Goal: Task Accomplishment & Management: Use online tool/utility

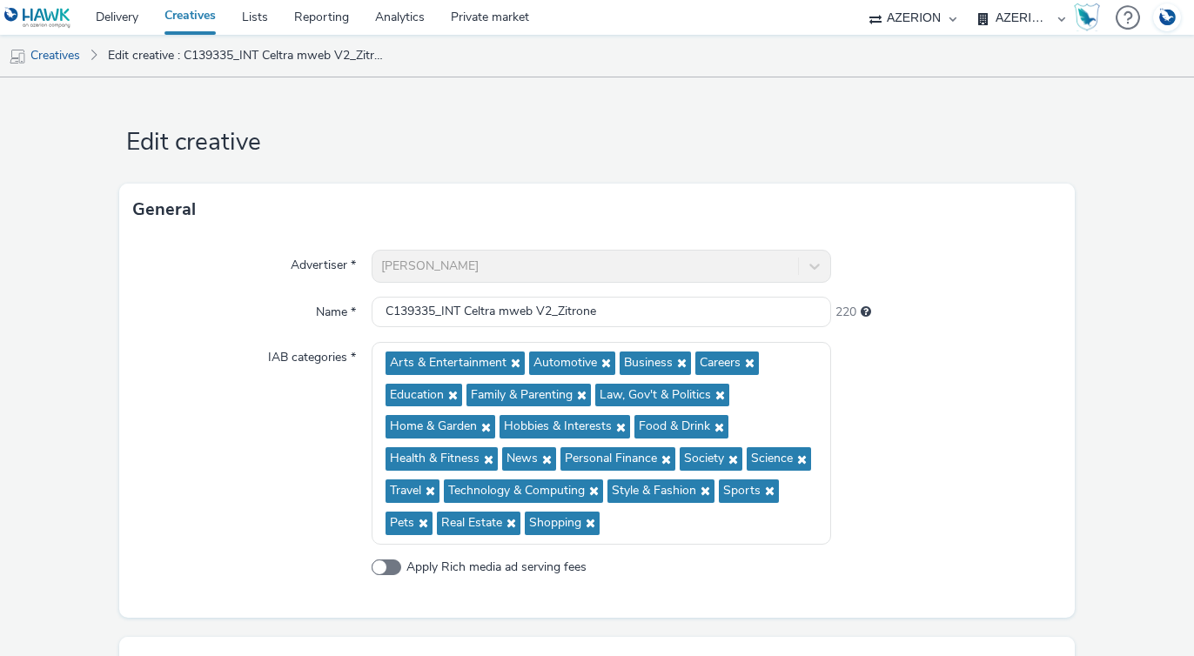
select select "b626f941-834b-427f-b453-0a2b95f57350"
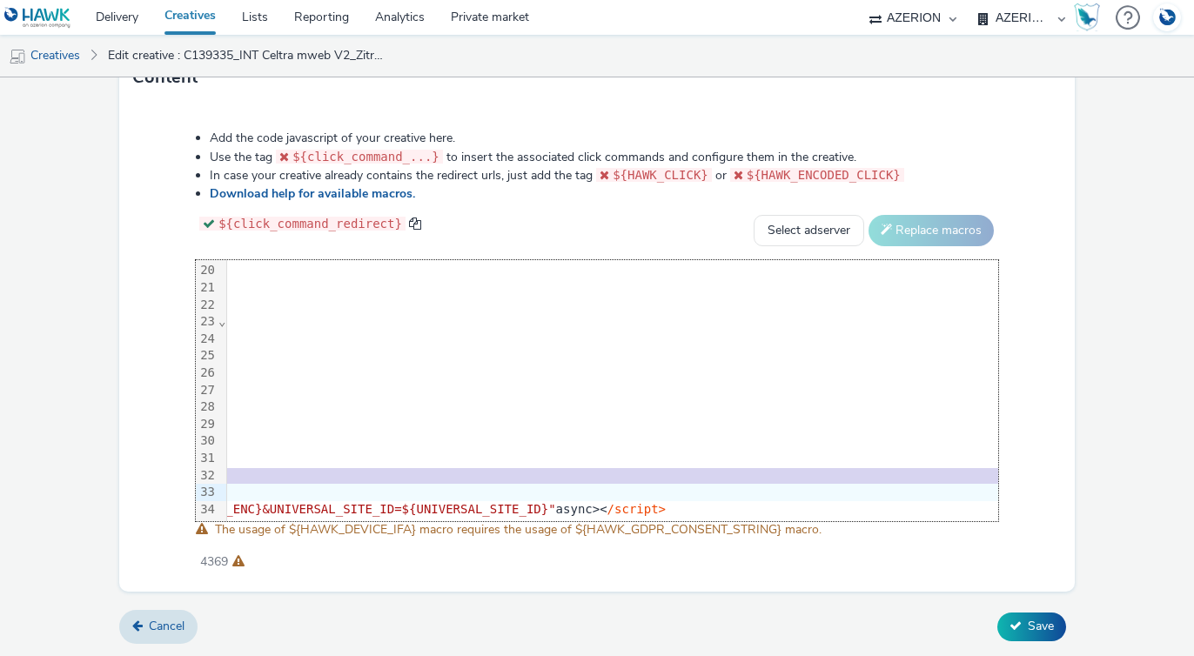
scroll to position [325, 3732]
drag, startPoint x: 231, startPoint y: 477, endPoint x: 1193, endPoint y: 484, distance: 961.4
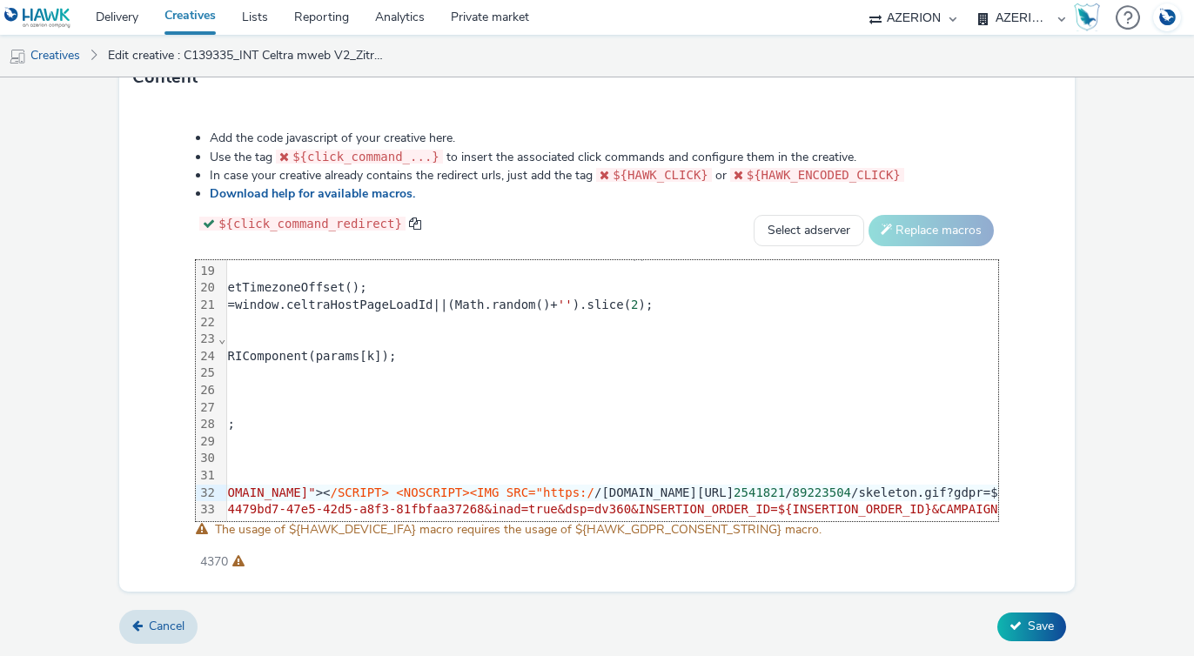
scroll to position [308, 354]
click at [605, 490] on span "/SCRIPT> <NOSCRIPT><IMG SRC="https:/" at bounding box center [473, 492] width 264 height 14
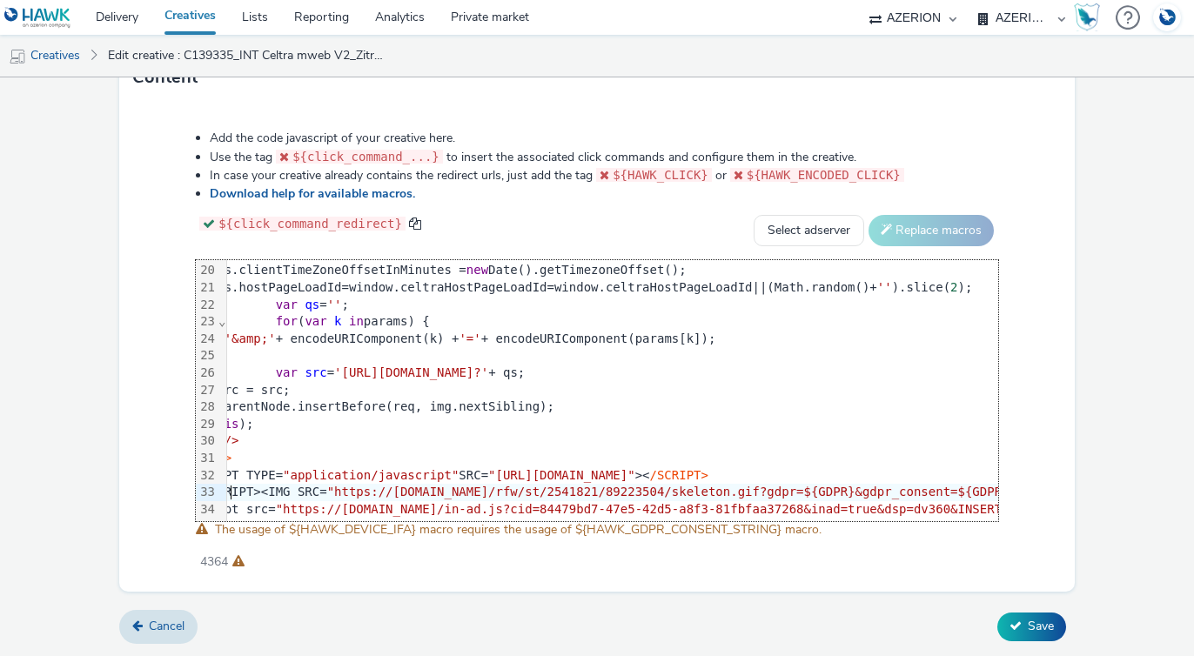
scroll to position [325, 0]
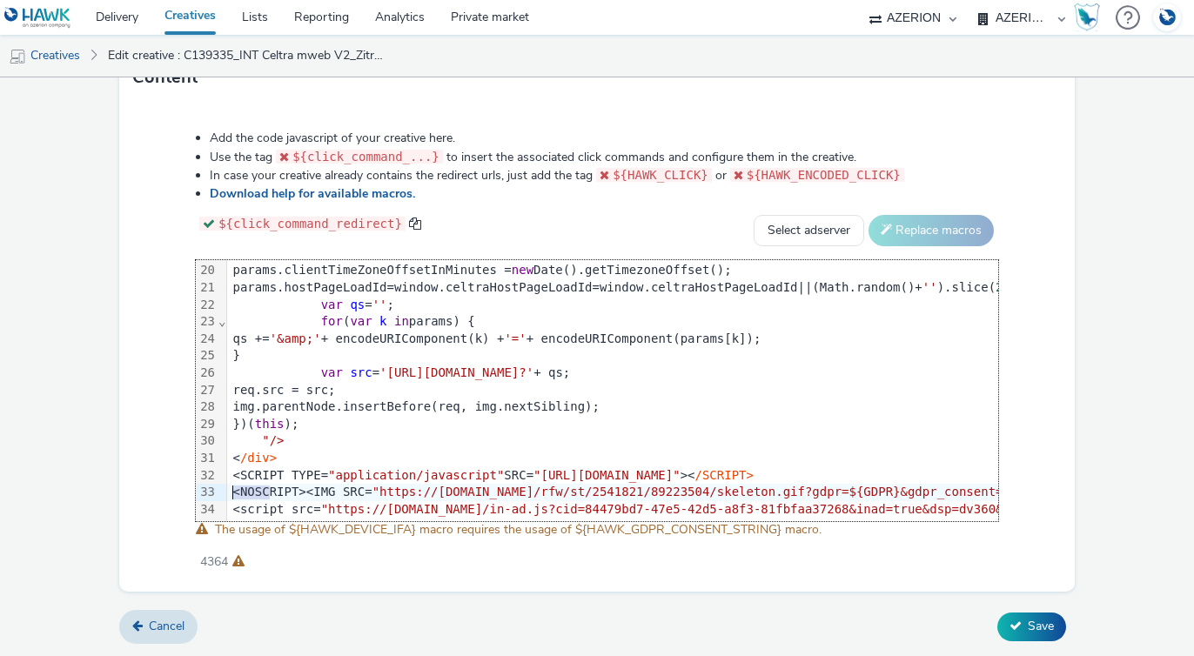
drag, startPoint x: 272, startPoint y: 492, endPoint x: 200, endPoint y: 491, distance: 72.2
click at [201, 491] on div "99 1 2 3 4 5 6 7 8 9 10 11 12 13 14 15 16 17 18 19 20 21 22 23 24 25 26 27 28 2…" at bounding box center [597, 390] width 802 height 261
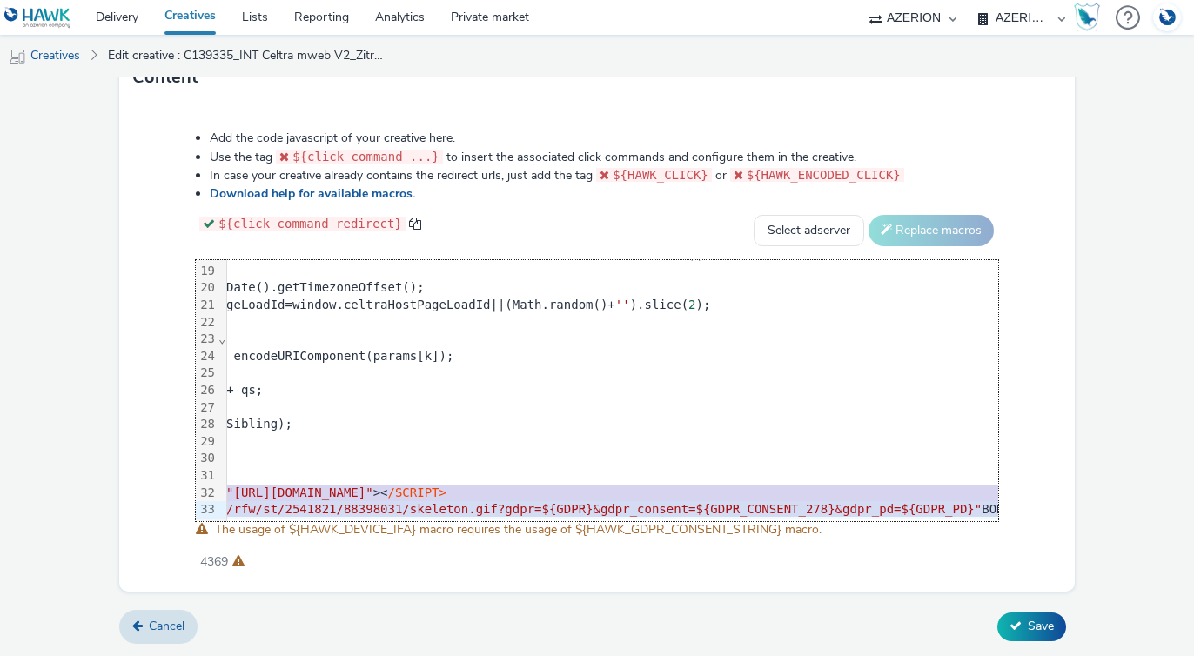
scroll to position [308, 0]
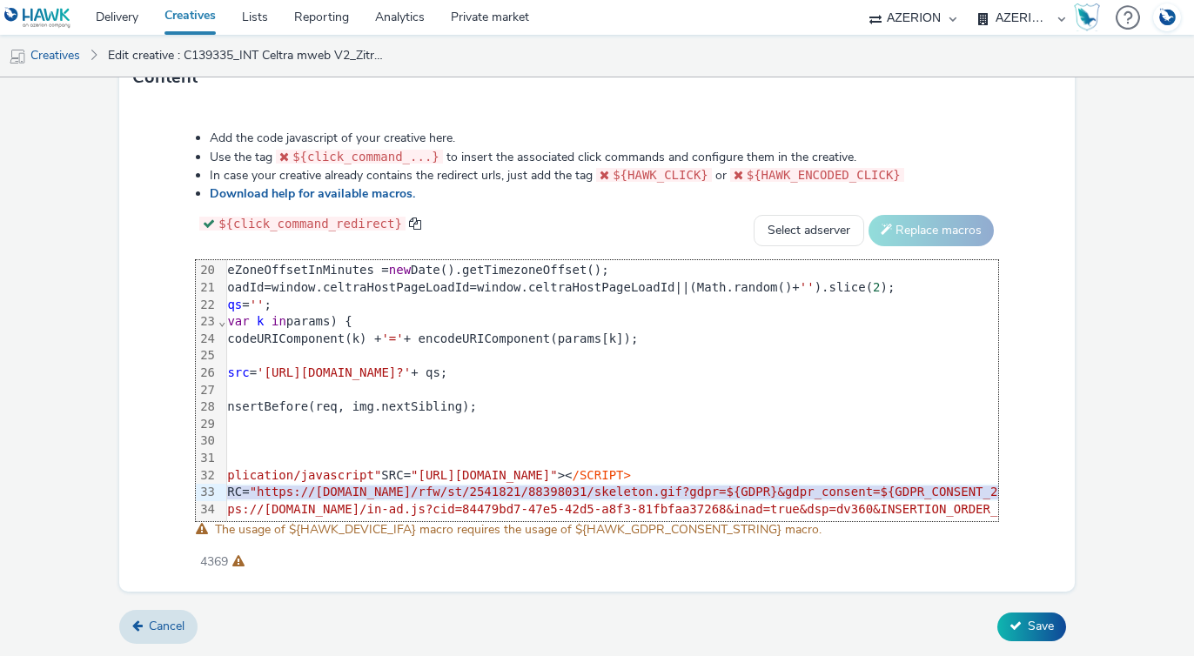
scroll to position [325, 0]
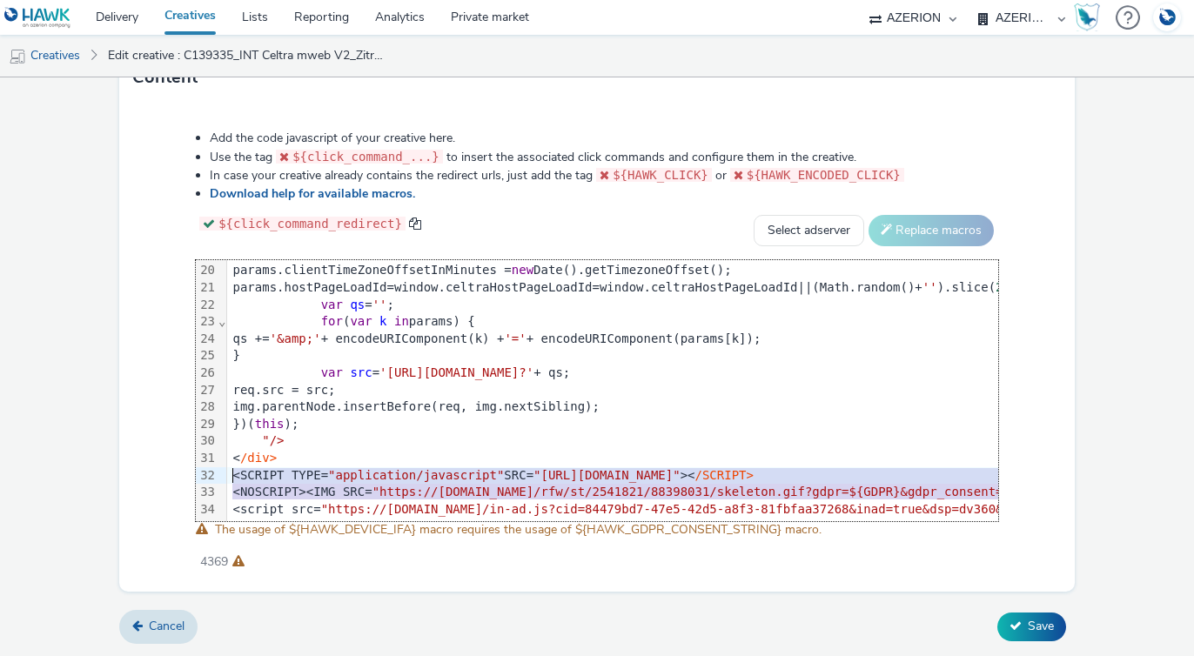
drag, startPoint x: 587, startPoint y: 489, endPoint x: -59, endPoint y: 480, distance: 646.5
click at [0, 480] on html "Delivery Creatives Lists Reporting Analytics Private market AZERION AZERION SUR…" at bounding box center [597, 328] width 1194 height 656
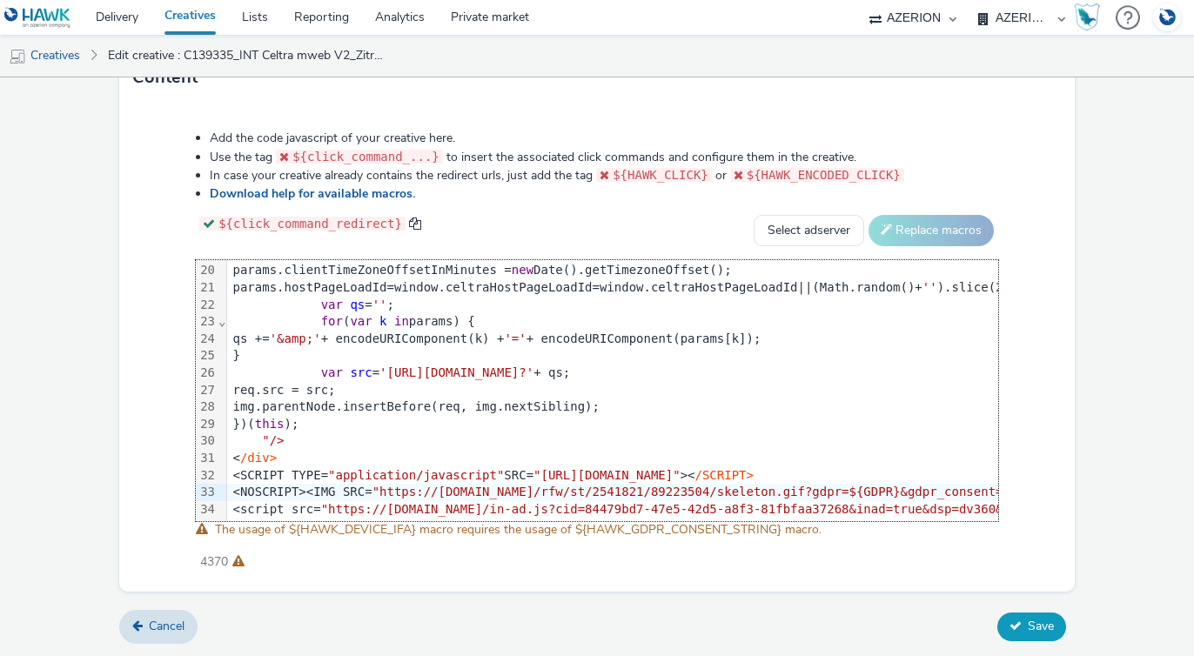
click at [1037, 626] on span "Save" at bounding box center [1040, 626] width 26 height 17
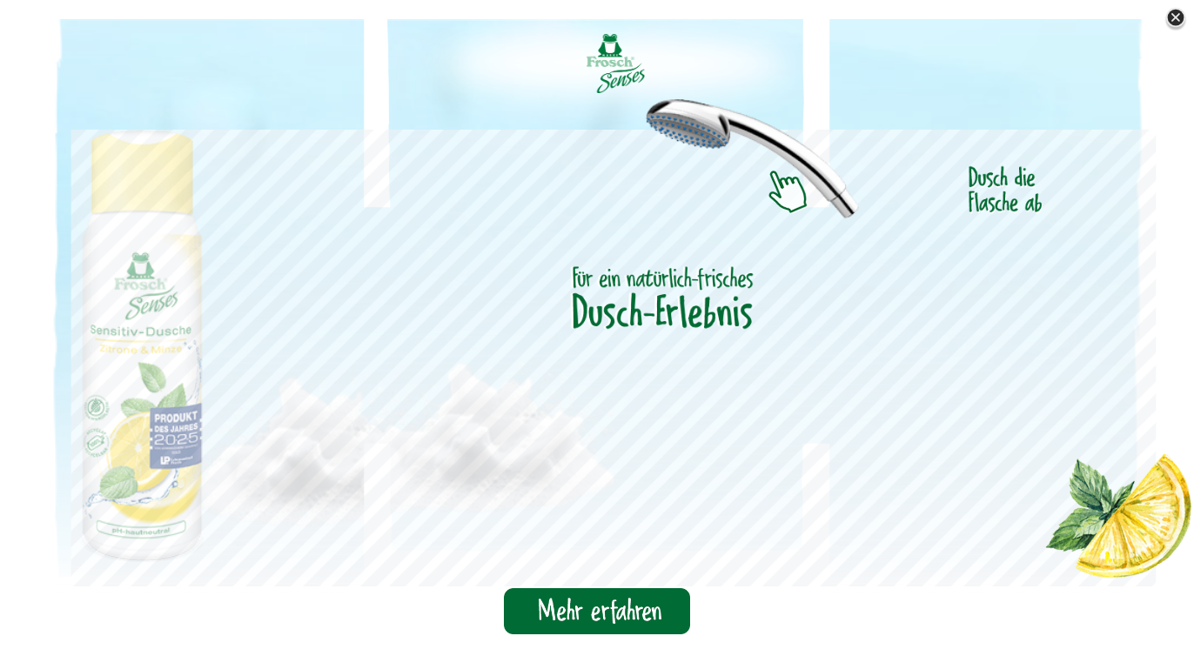
click at [1178, 13] on img at bounding box center [1175, 18] width 26 height 26
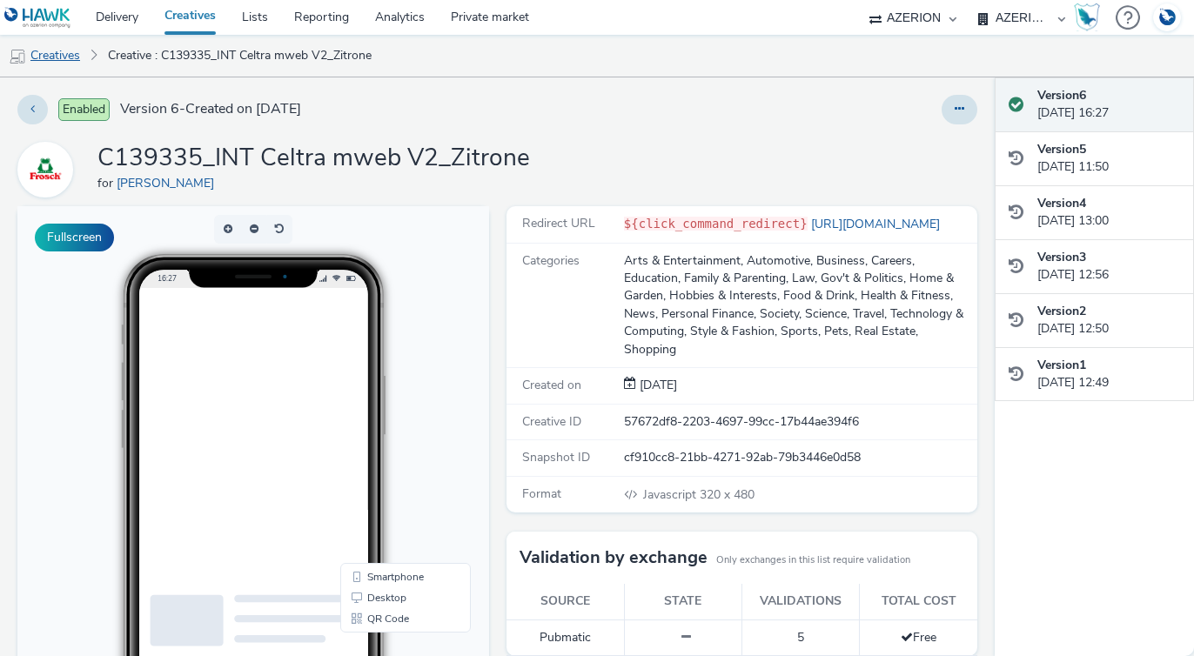
click at [41, 55] on link "Creatives" at bounding box center [44, 56] width 89 height 42
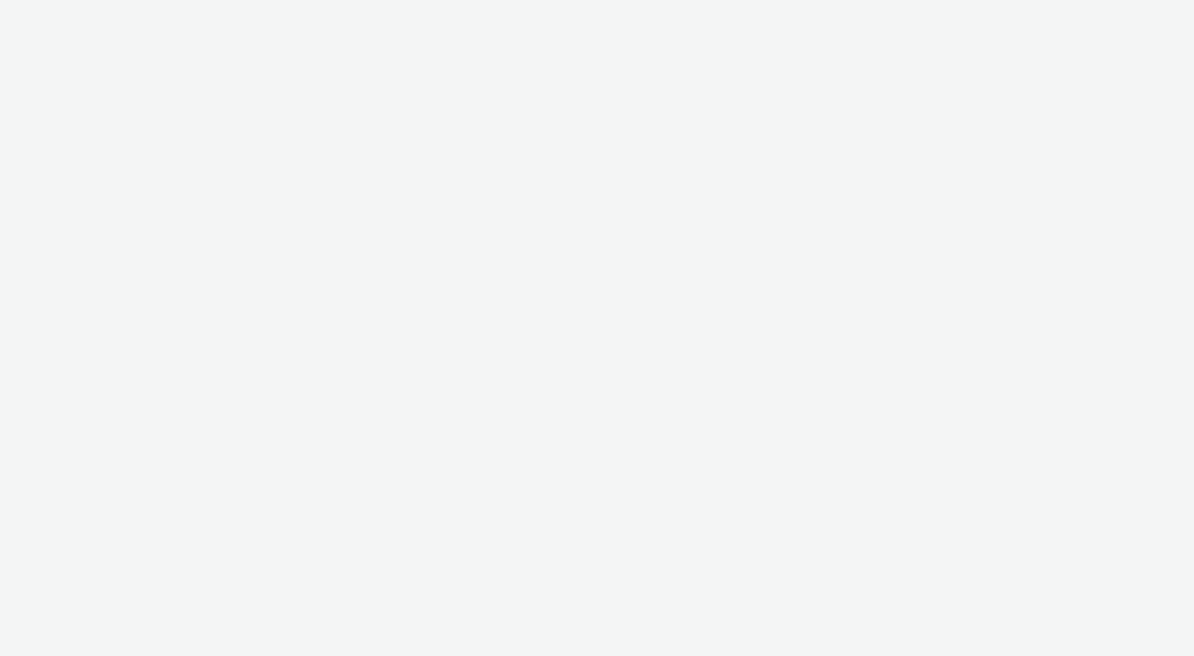
select select "b626f941-834b-427f-b453-0a2b95f57350"
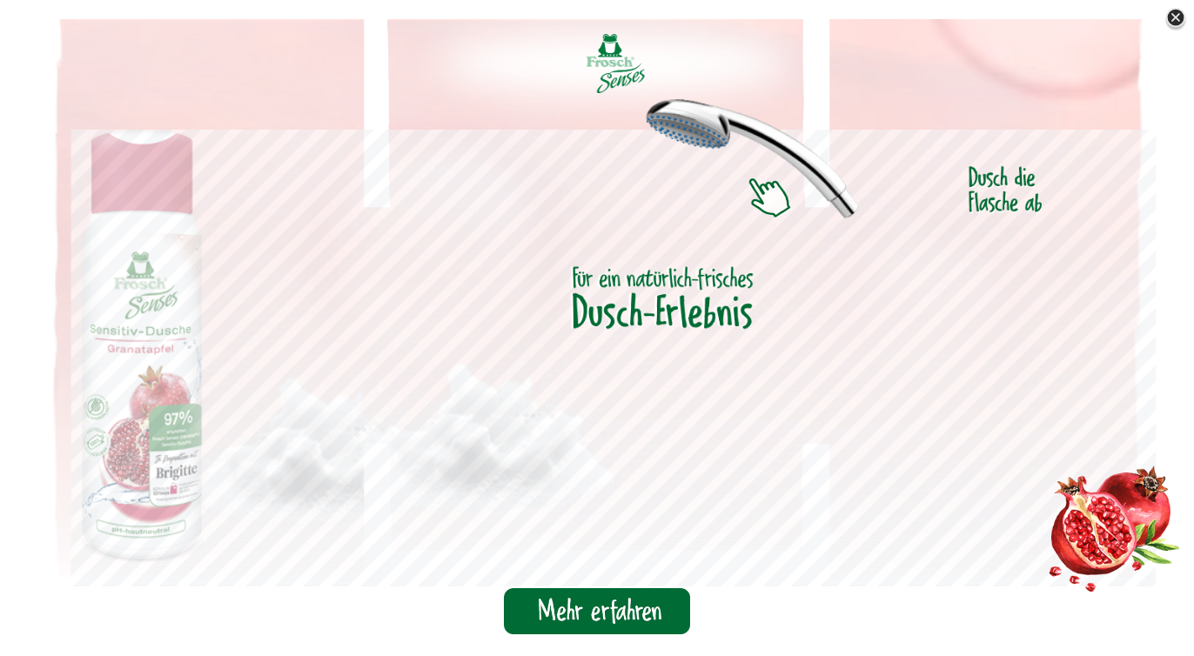
click at [1179, 18] on img at bounding box center [1175, 18] width 26 height 26
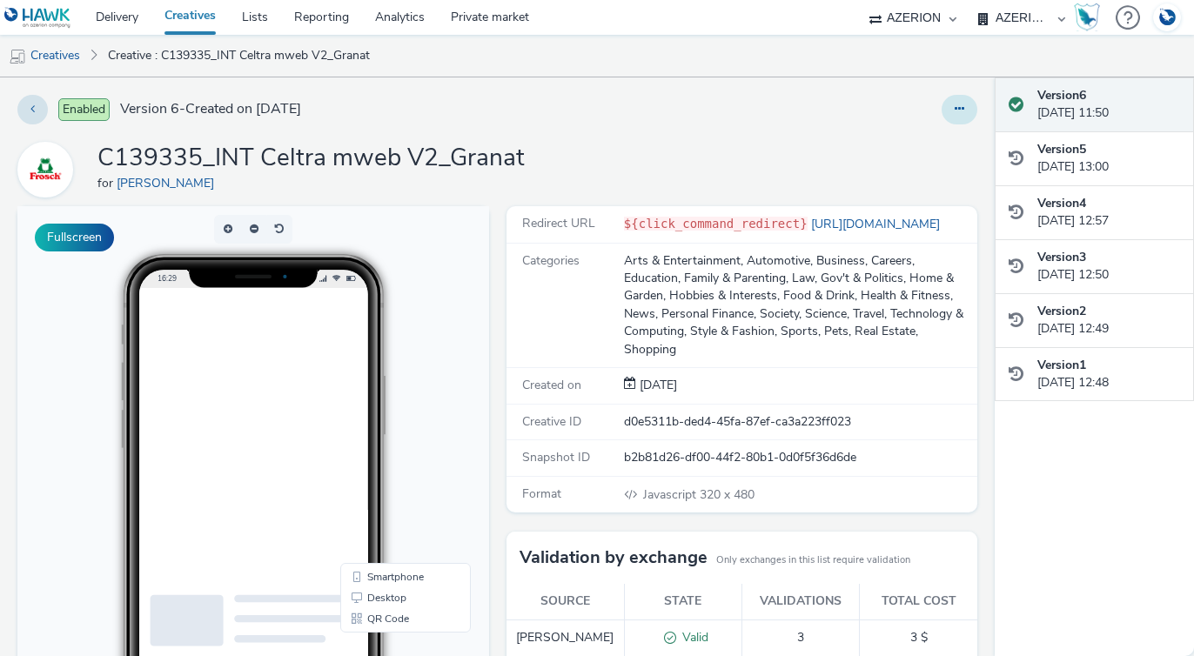
click at [960, 111] on icon at bounding box center [959, 109] width 10 height 12
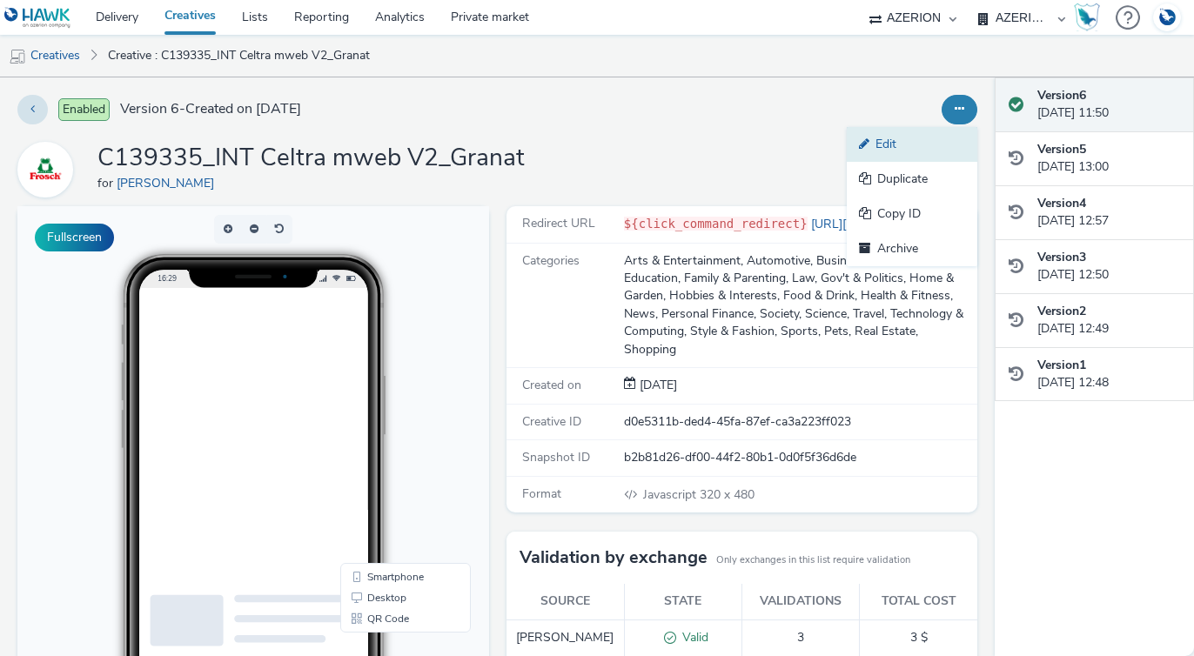
click at [909, 144] on link "Edit" at bounding box center [912, 144] width 131 height 35
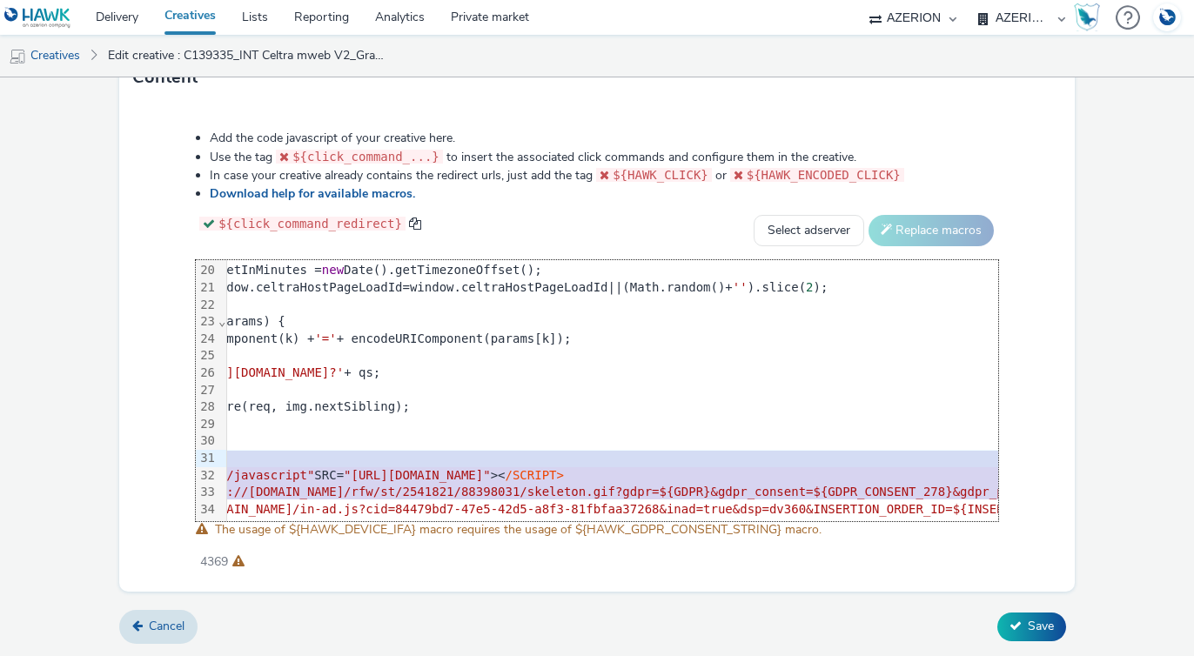
scroll to position [325, 0]
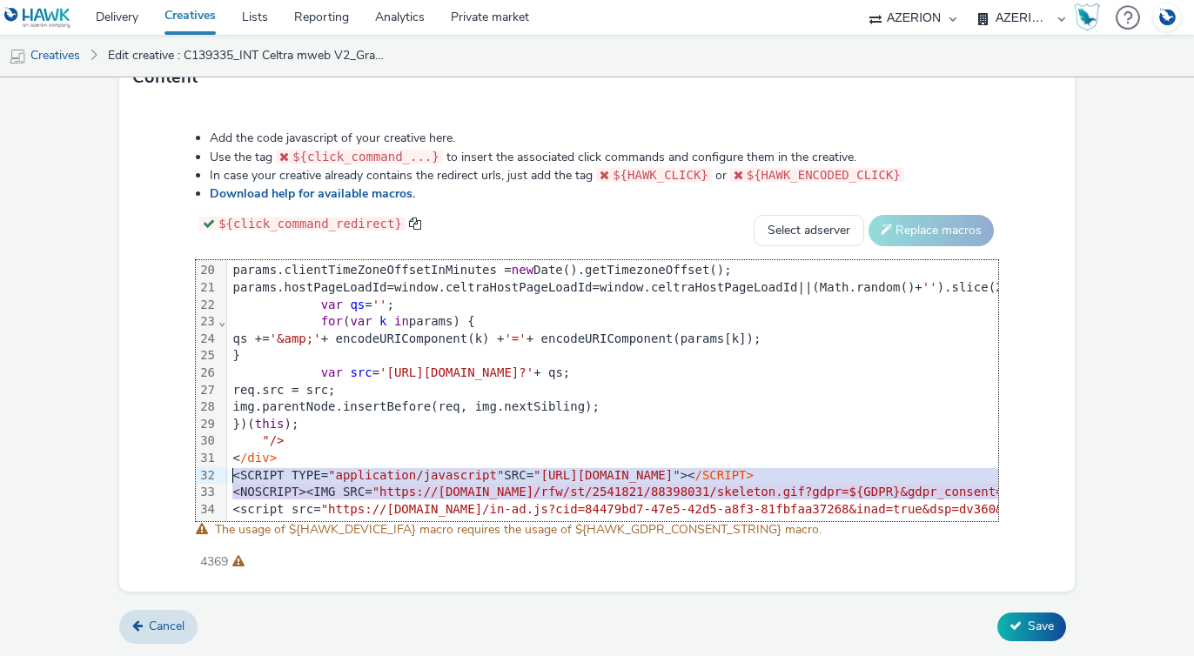
drag, startPoint x: 610, startPoint y: 489, endPoint x: -25, endPoint y: 477, distance: 635.2
click at [0, 477] on html "Delivery Creatives Lists Reporting Analytics Private market AZERION AZERION SUR…" at bounding box center [597, 328] width 1194 height 656
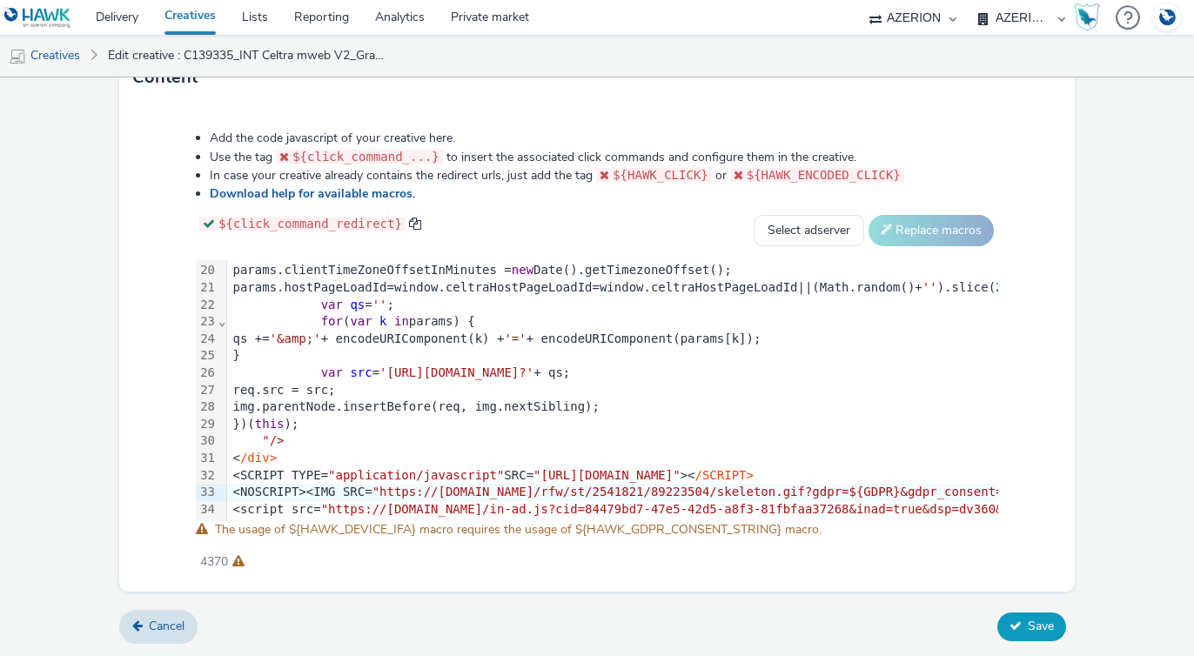
click at [1050, 624] on span "Save" at bounding box center [1040, 626] width 26 height 17
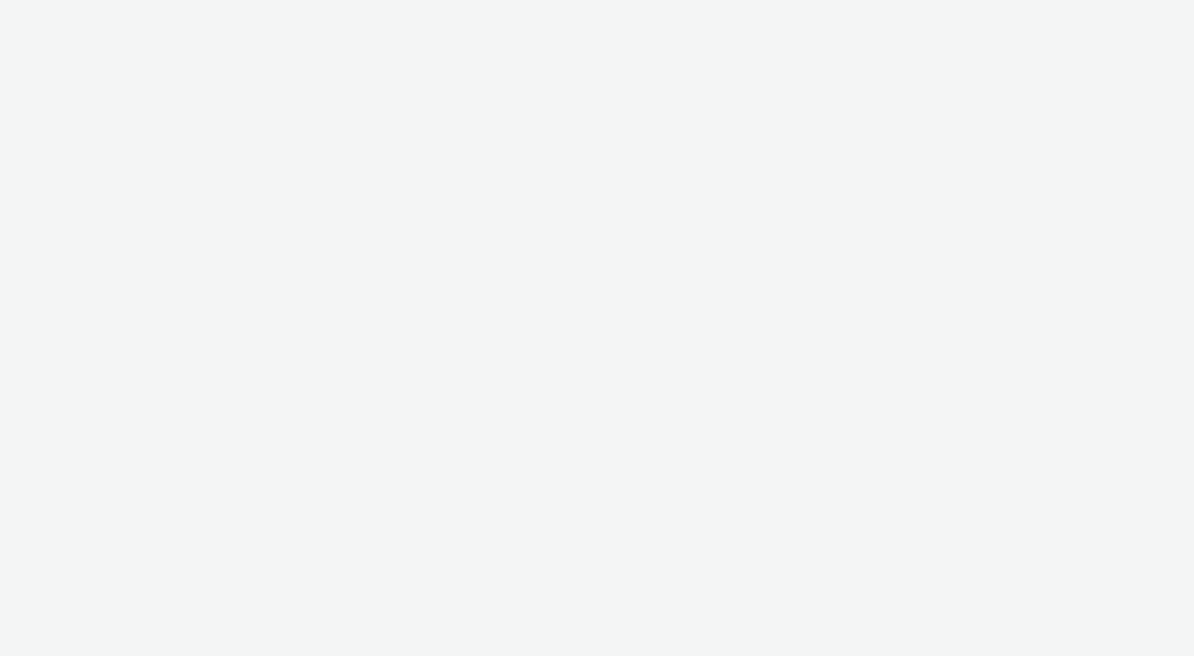
select select "b626f941-834b-427f-b453-0a2b95f57350"
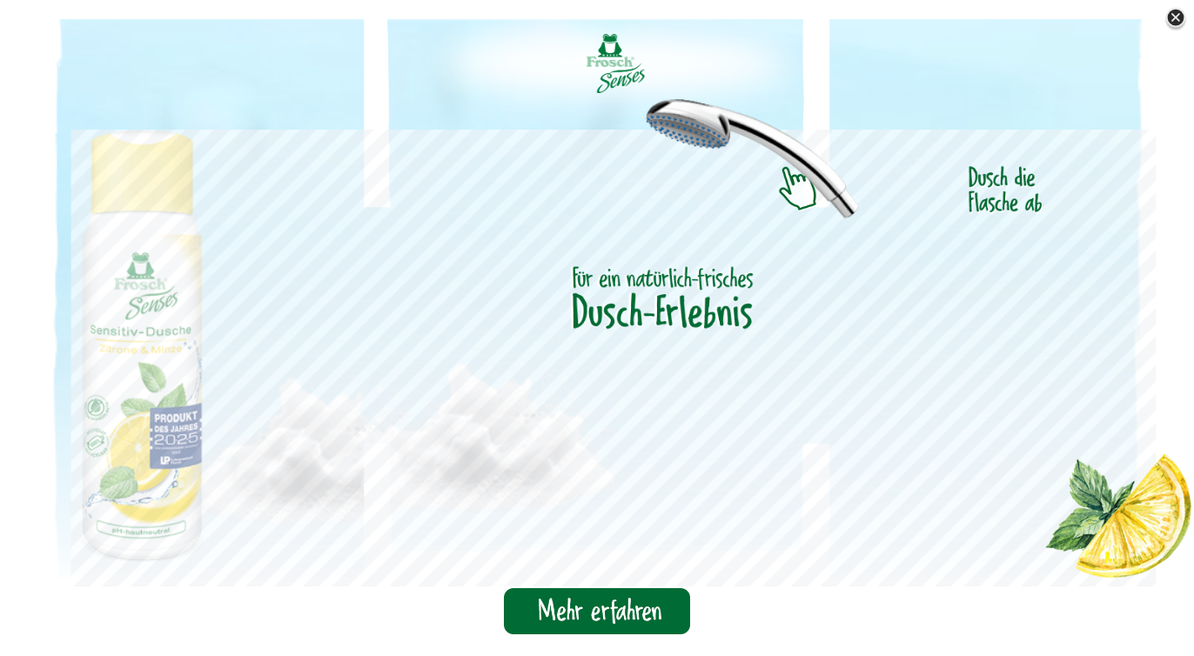
click at [1175, 17] on img at bounding box center [1175, 18] width 26 height 26
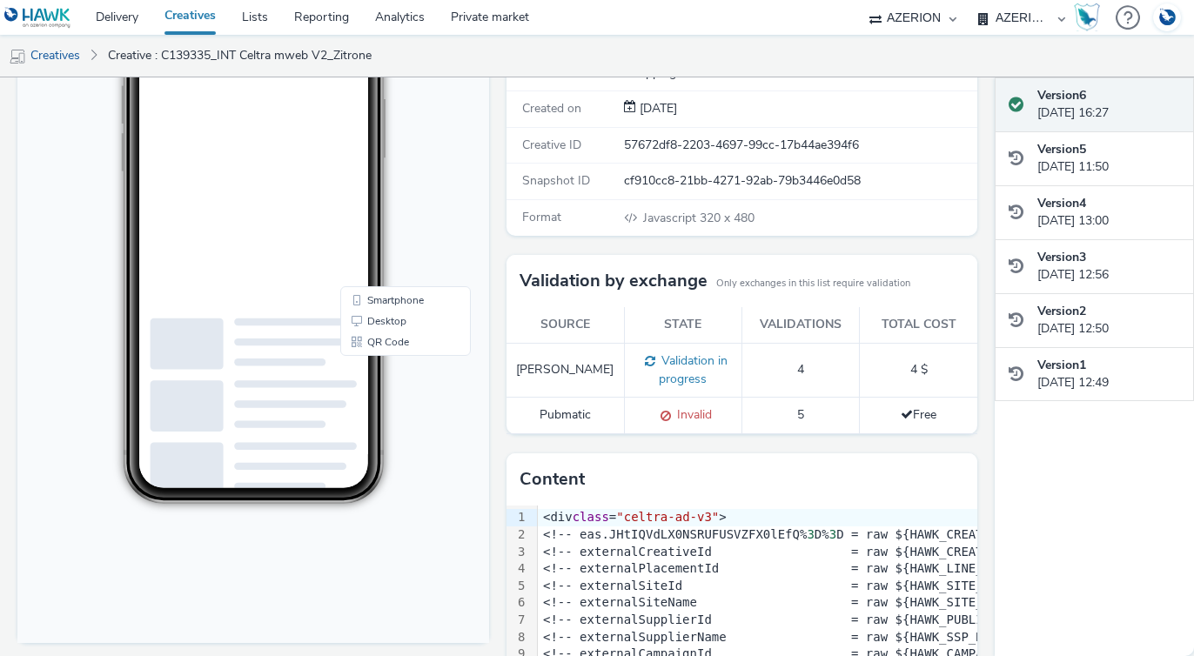
scroll to position [12, 0]
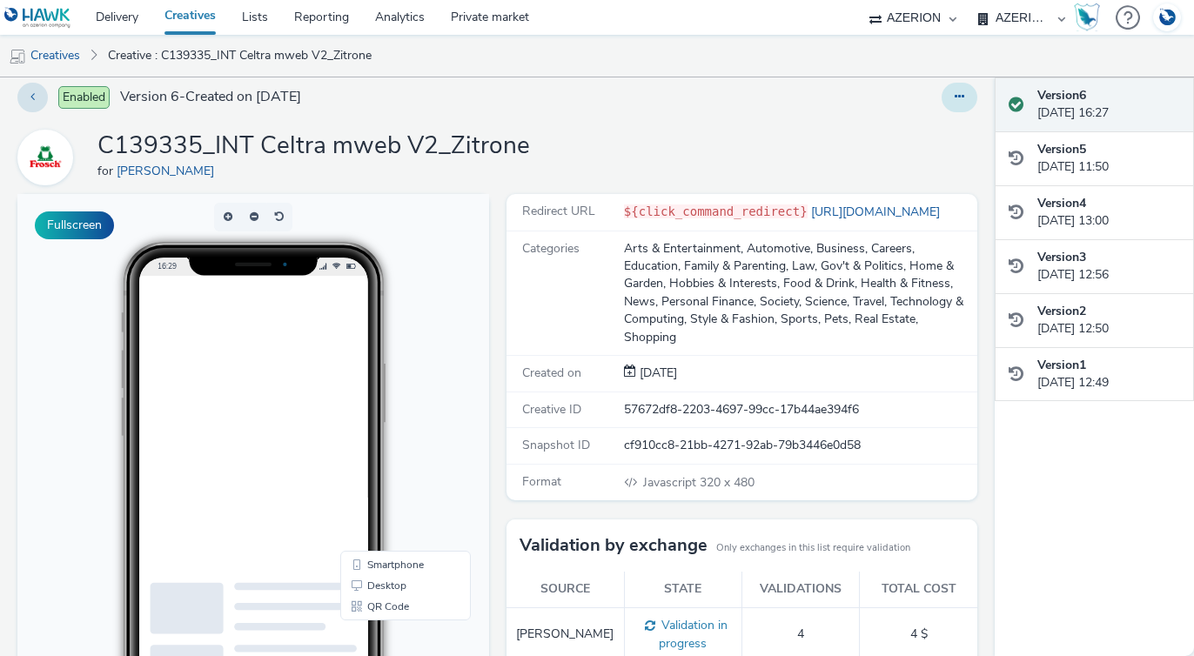
click at [960, 104] on button at bounding box center [959, 98] width 36 height 30
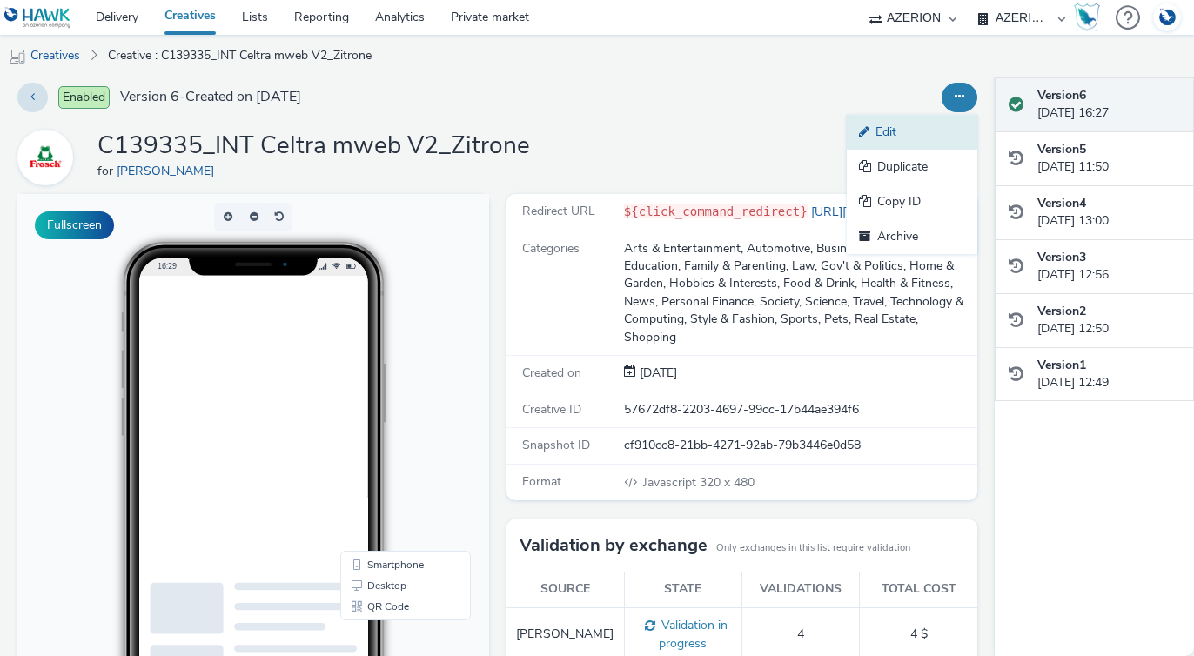
click at [916, 136] on link "Edit" at bounding box center [912, 132] width 131 height 35
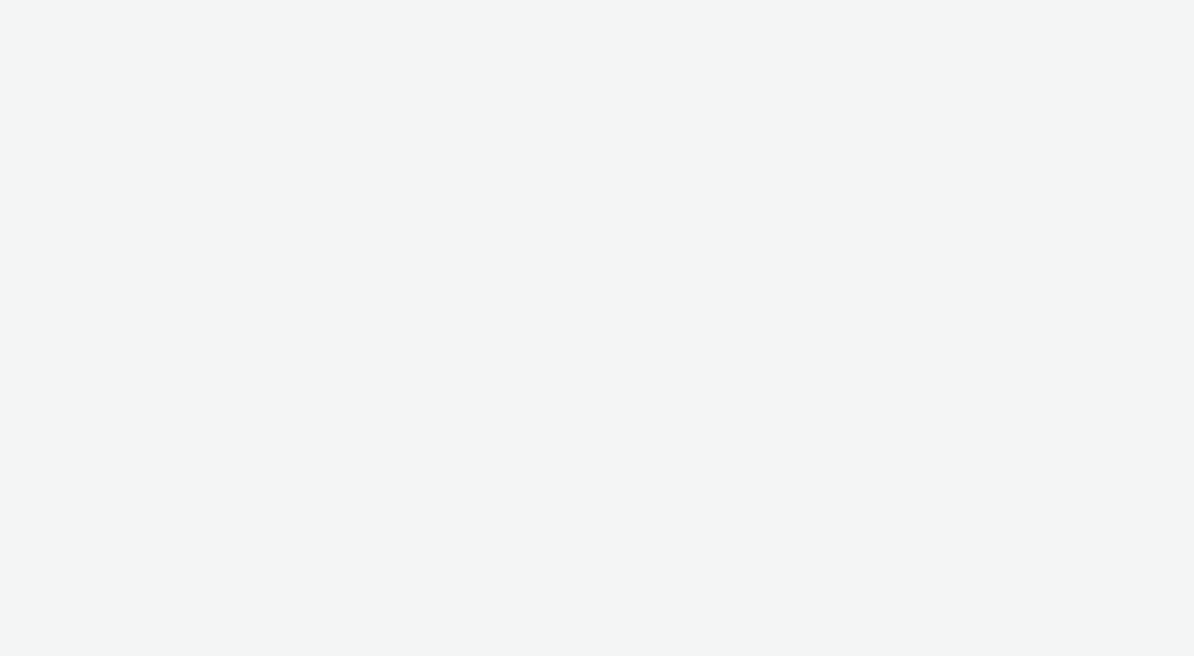
select select "b626f941-834b-427f-b453-0a2b95f57350"
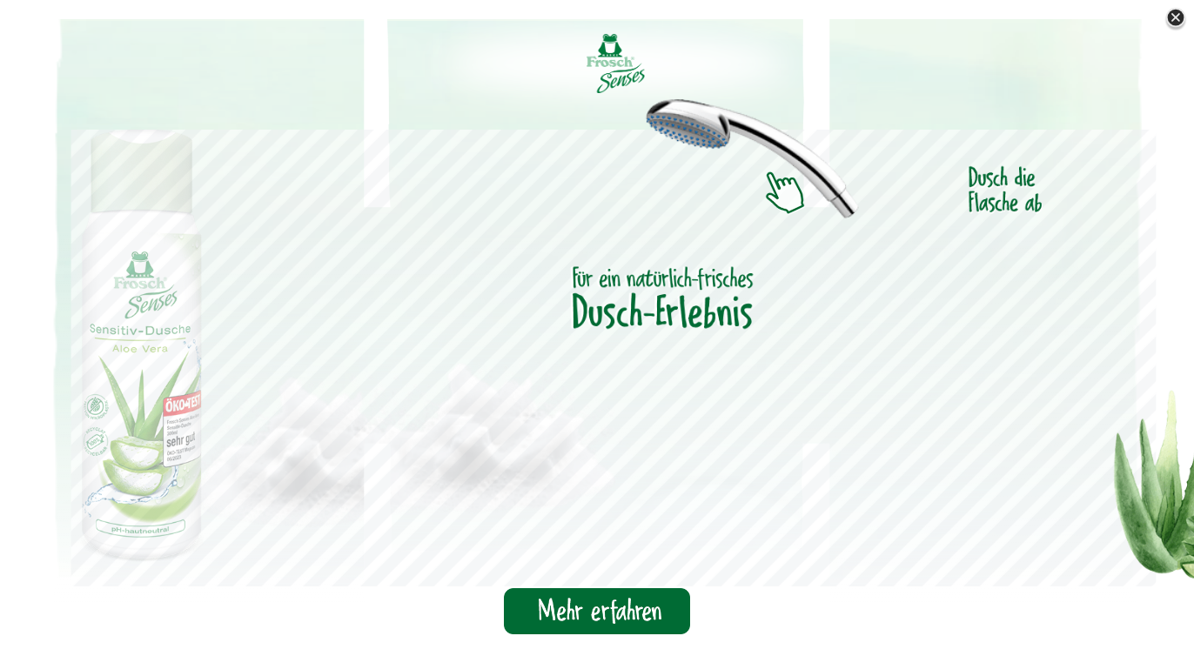
click at [1178, 20] on img at bounding box center [1175, 18] width 26 height 26
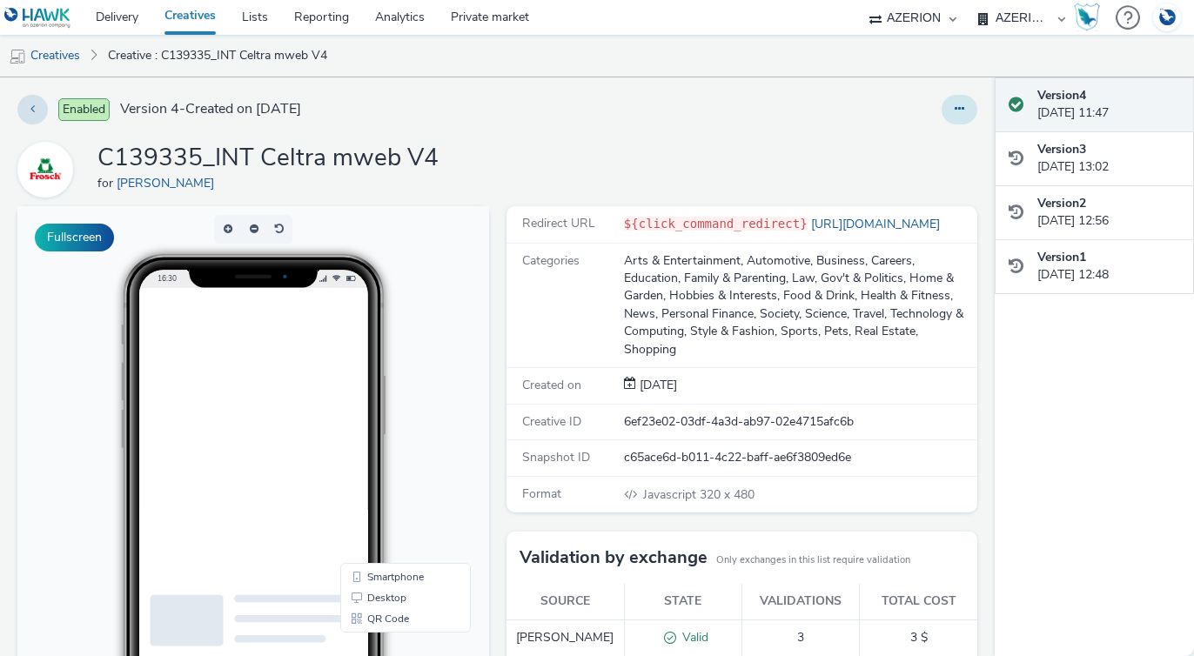
click at [961, 110] on icon at bounding box center [959, 109] width 10 height 12
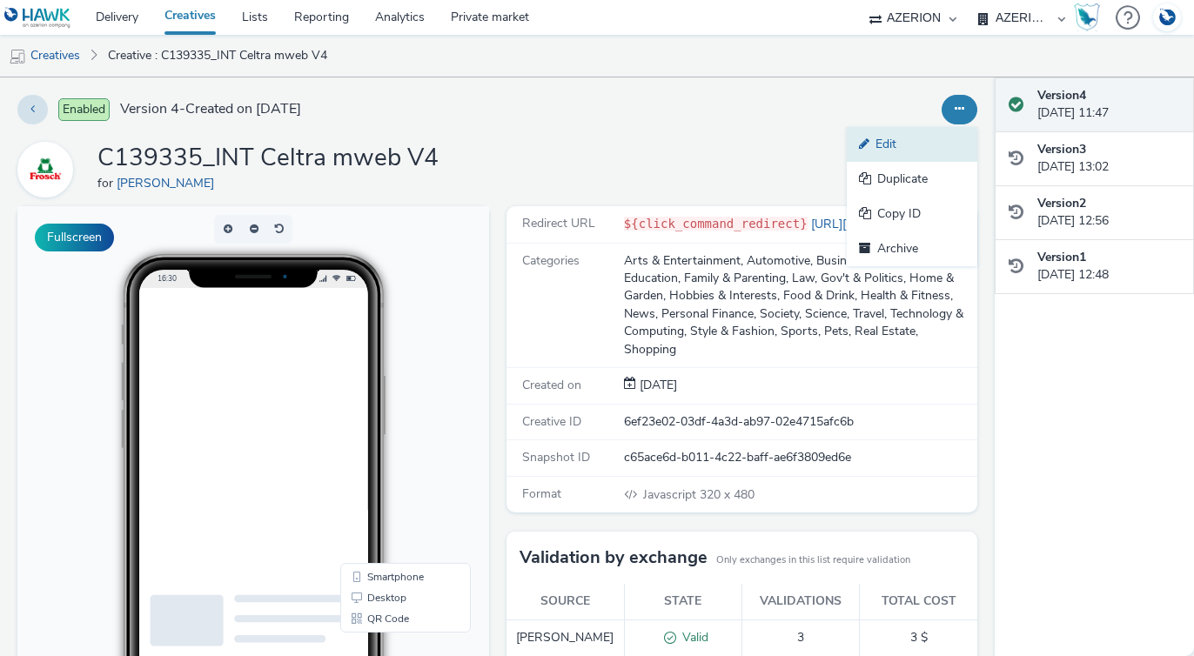
click at [910, 148] on link "Edit" at bounding box center [912, 144] width 131 height 35
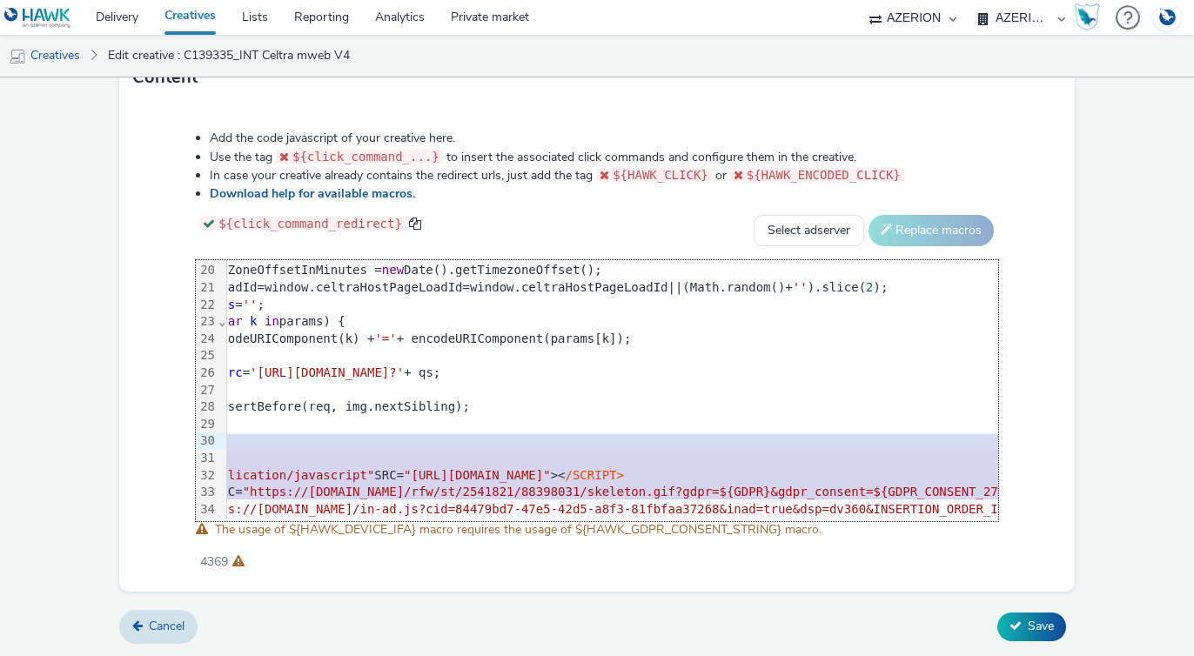
scroll to position [325, 0]
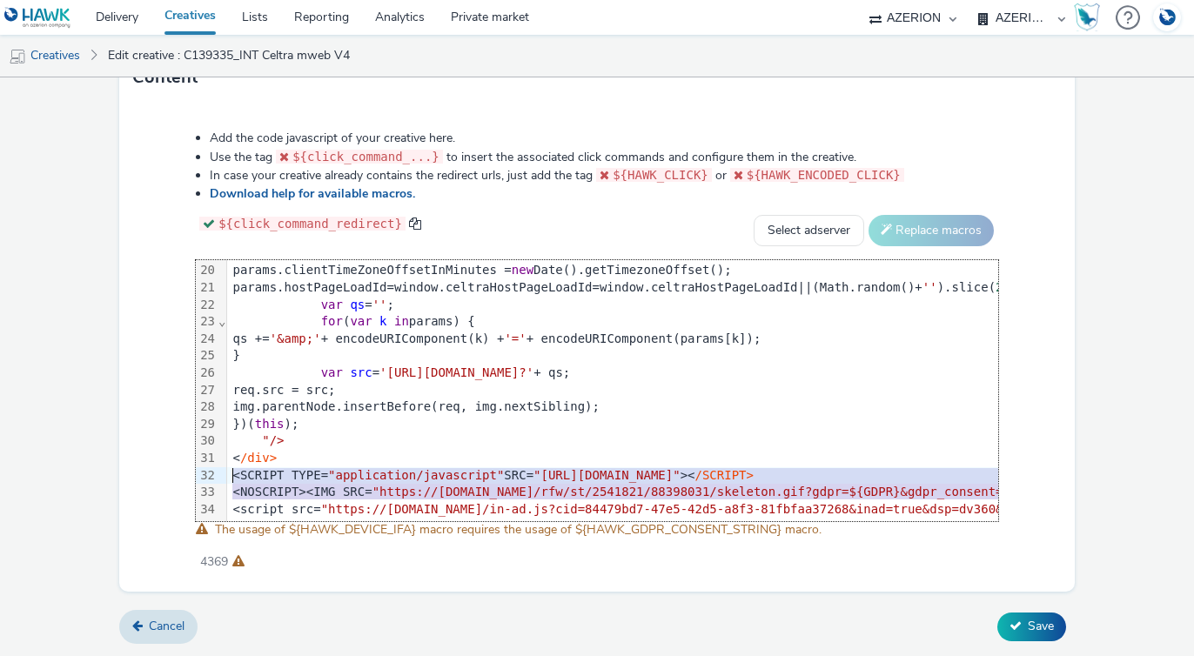
drag, startPoint x: 685, startPoint y: 491, endPoint x: 97, endPoint y: 479, distance: 588.3
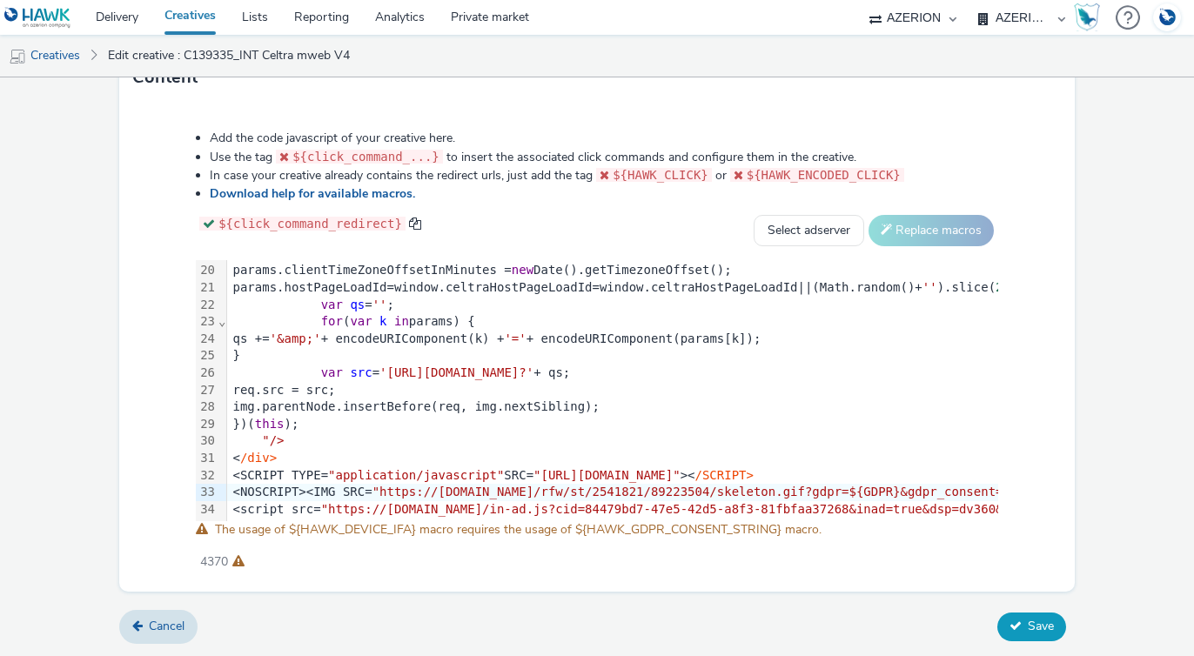
click at [1041, 623] on span "Save" at bounding box center [1040, 626] width 26 height 17
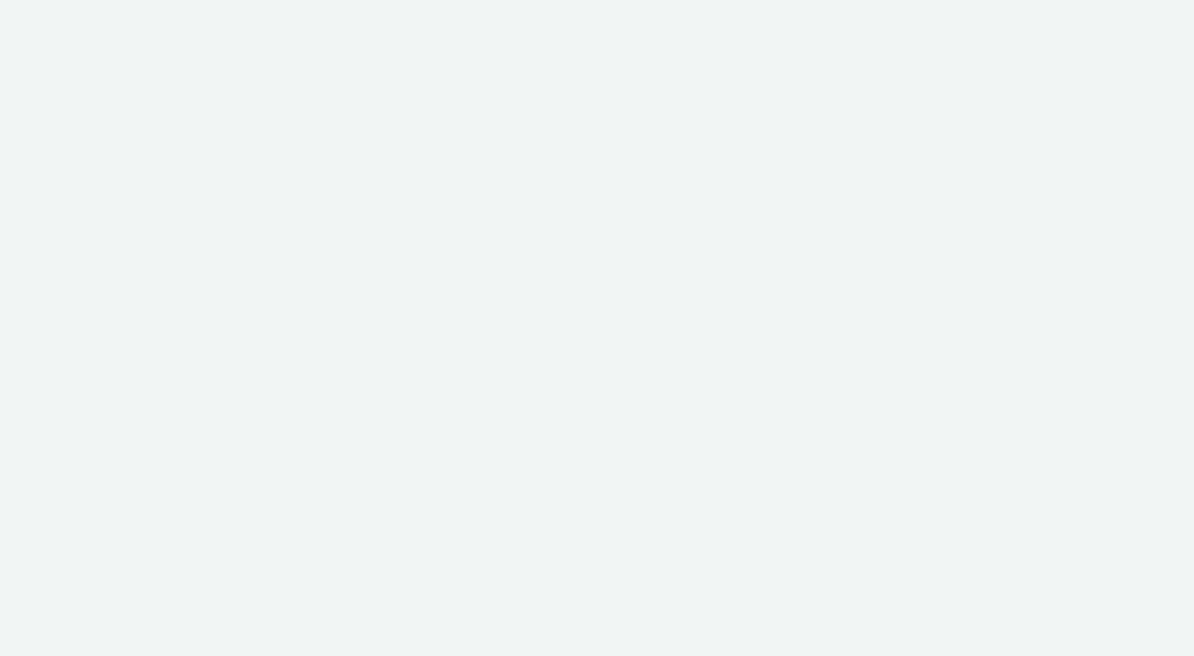
select select "b626f941-834b-427f-b453-0a2b95f57350"
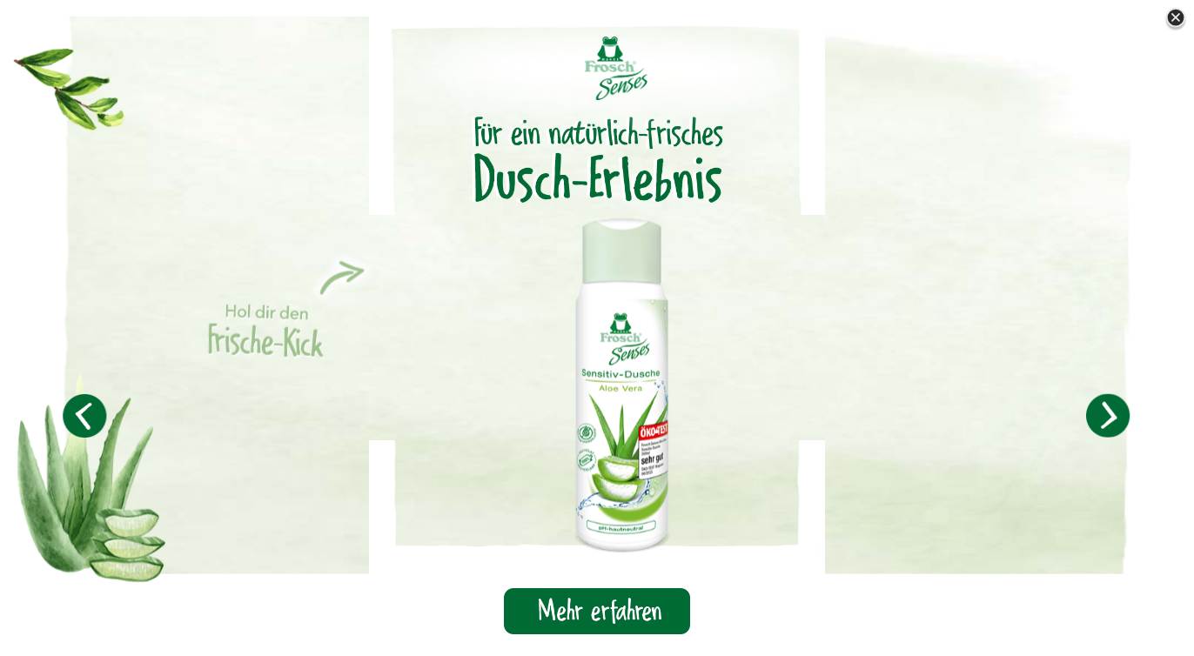
click at [1179, 18] on img at bounding box center [1175, 18] width 26 height 26
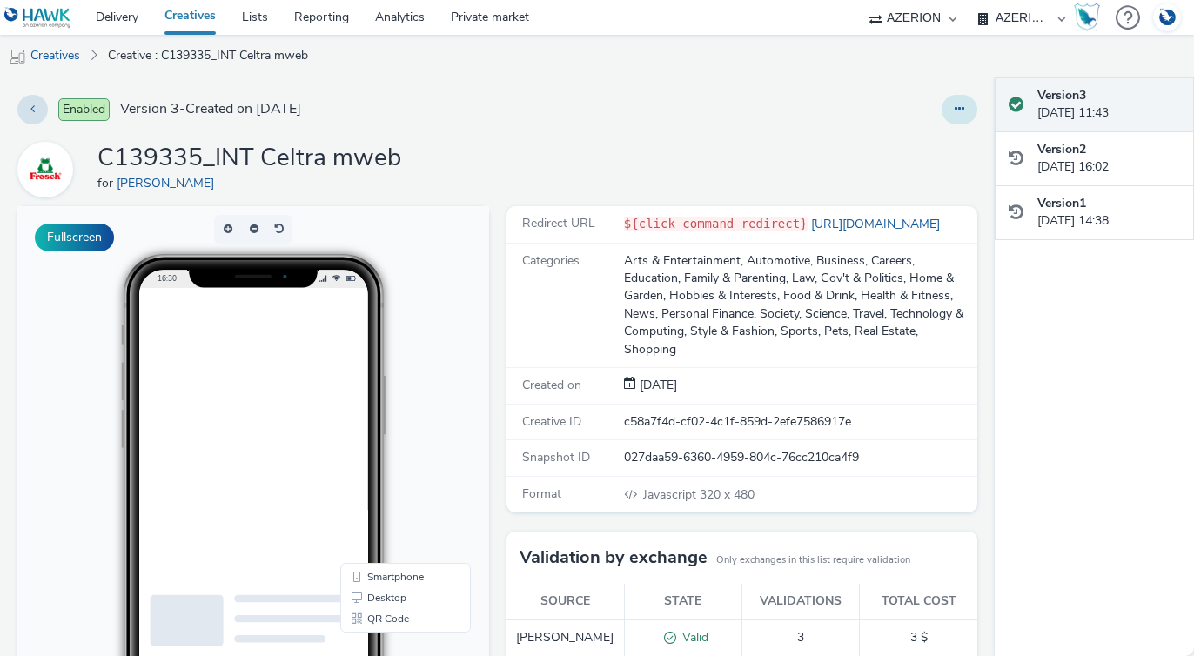
click at [963, 110] on icon at bounding box center [959, 109] width 10 height 12
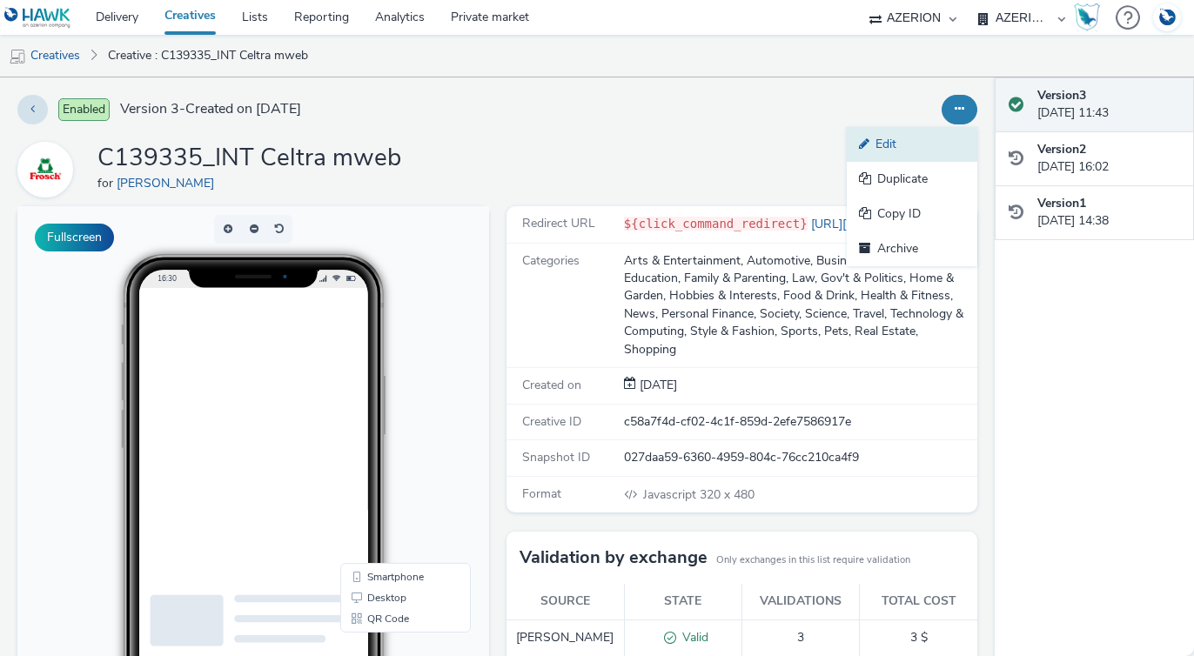
click at [887, 144] on link "Edit" at bounding box center [912, 144] width 131 height 35
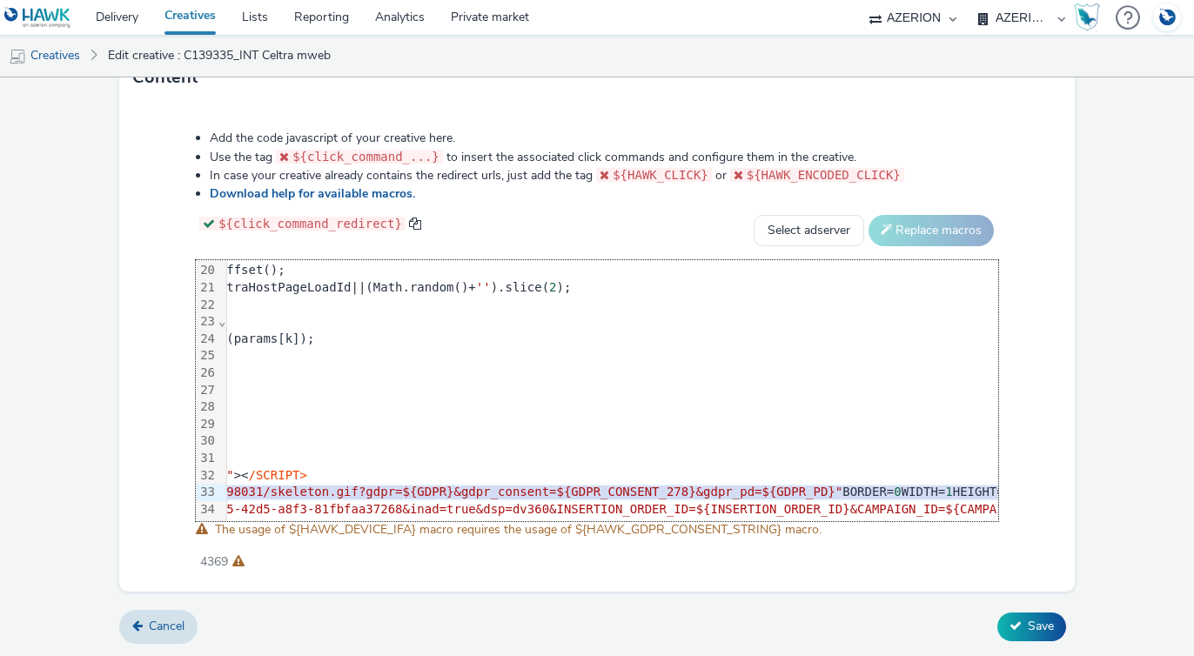
scroll to position [325, 0]
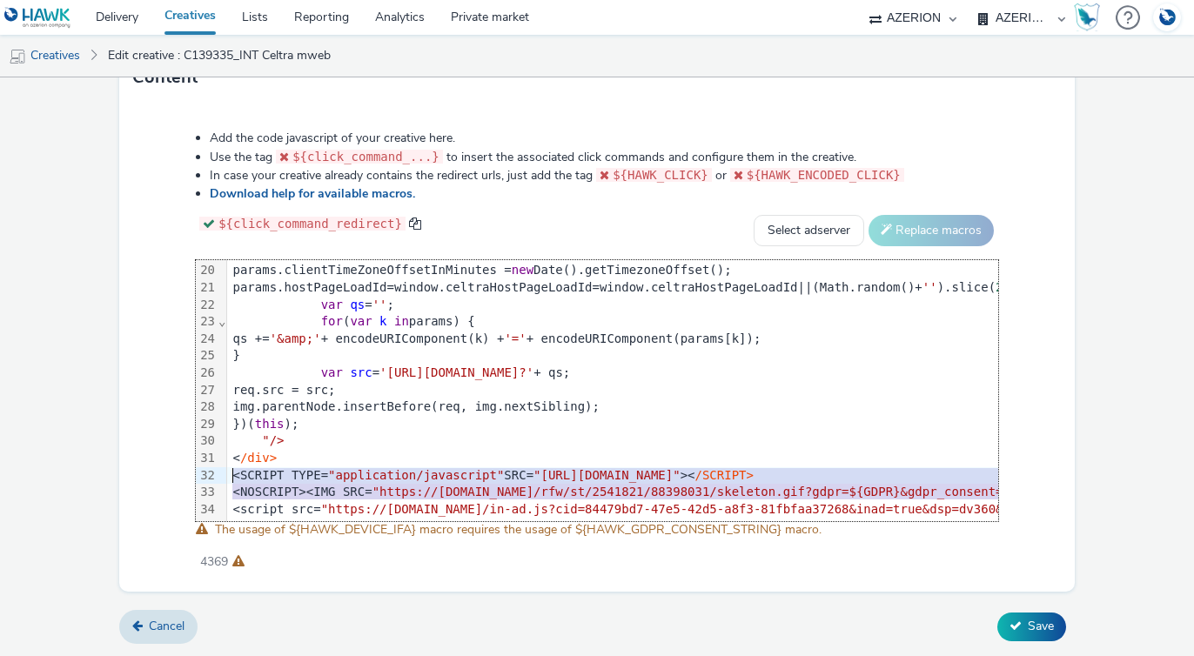
drag, startPoint x: 561, startPoint y: 489, endPoint x: -59, endPoint y: 479, distance: 620.4
click at [0, 479] on html "Delivery Creatives Lists Reporting Analytics Private market AZERION AZERION SUR…" at bounding box center [597, 328] width 1194 height 656
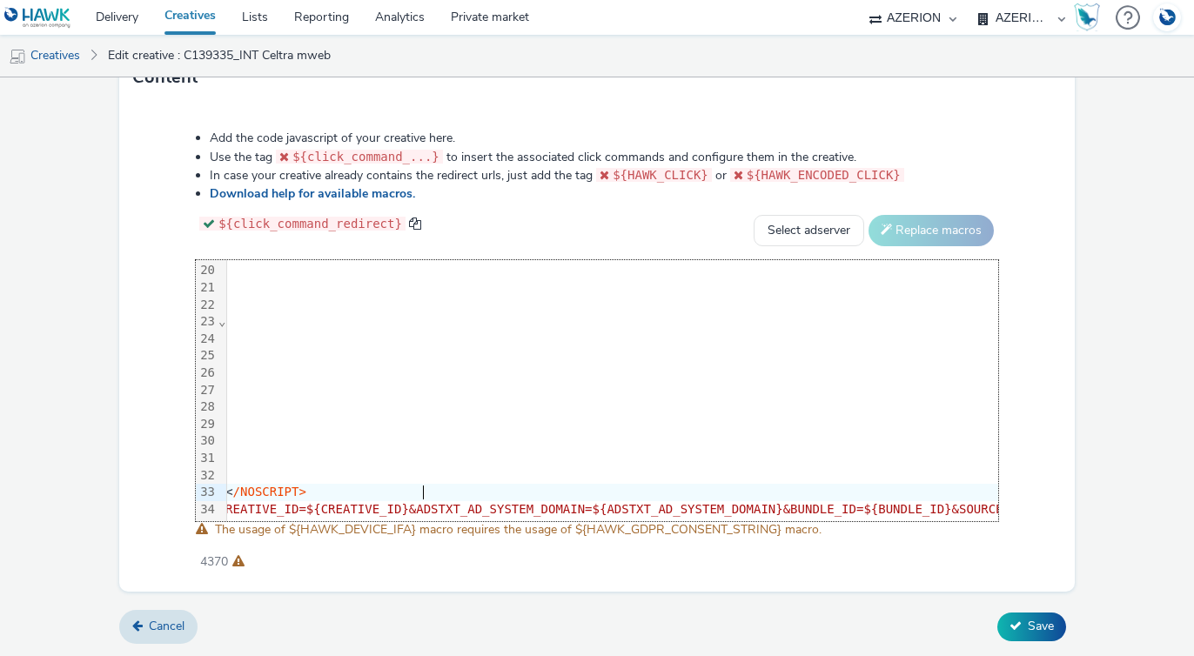
scroll to position [325, 1288]
click at [1045, 628] on span "Save" at bounding box center [1040, 626] width 26 height 17
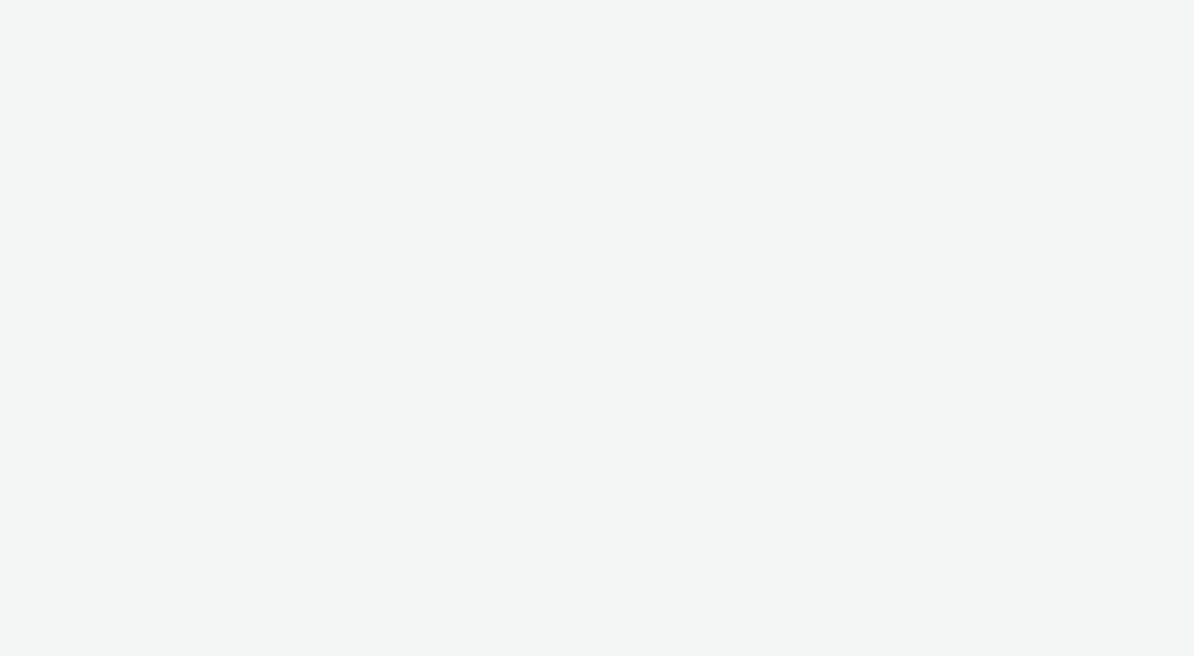
select select "b626f941-834b-427f-b453-0a2b95f57350"
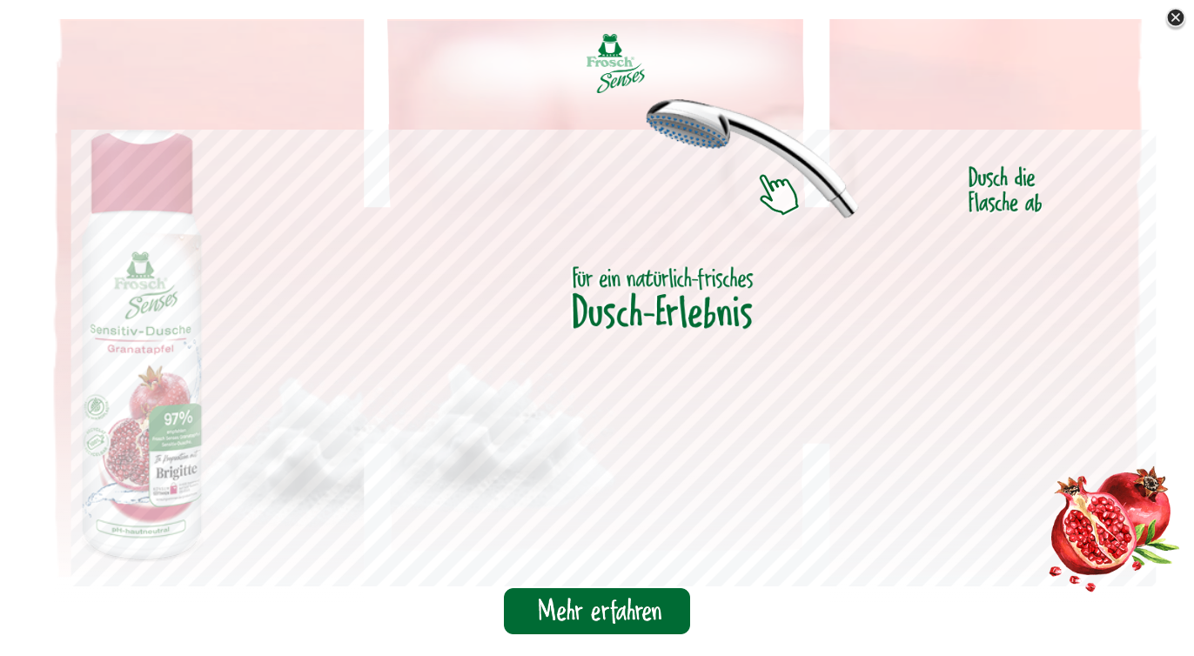
click at [1170, 19] on img at bounding box center [1175, 18] width 26 height 26
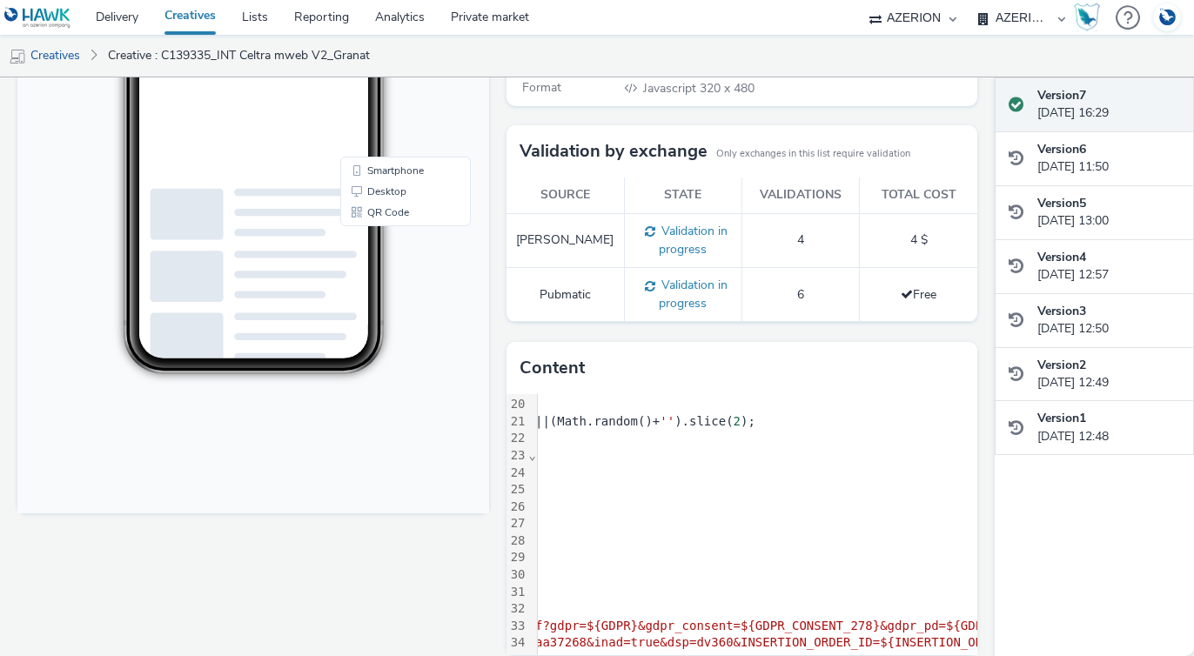
scroll to position [325, 577]
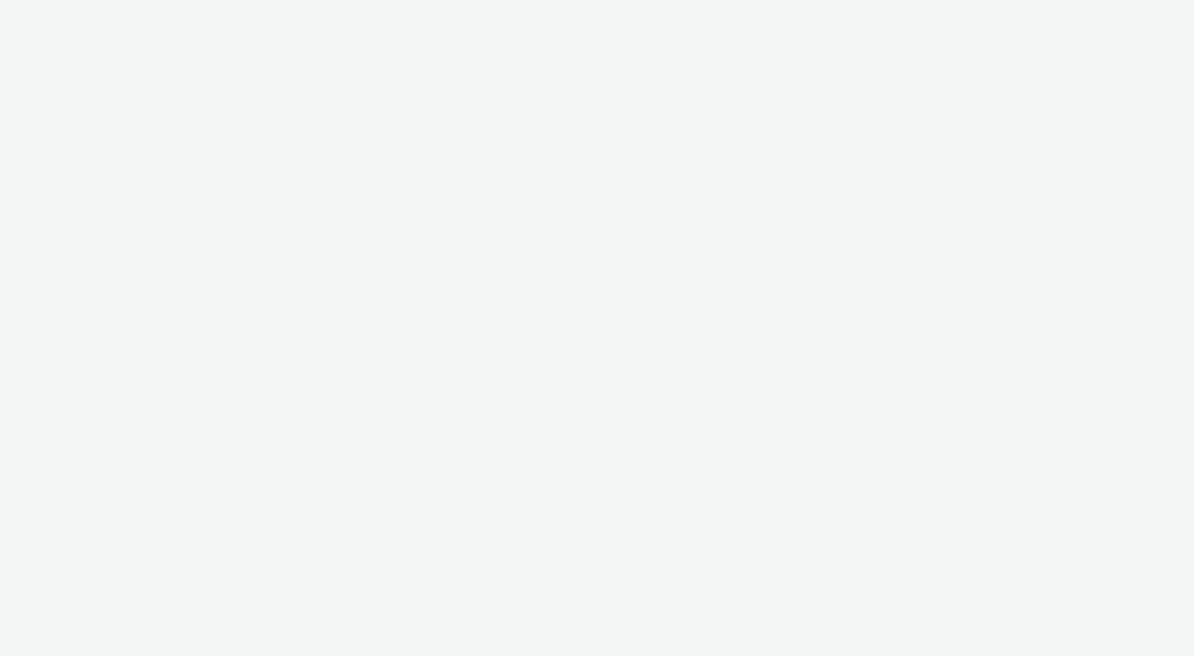
select select "b626f941-834b-427f-b453-0a2b95f57350"
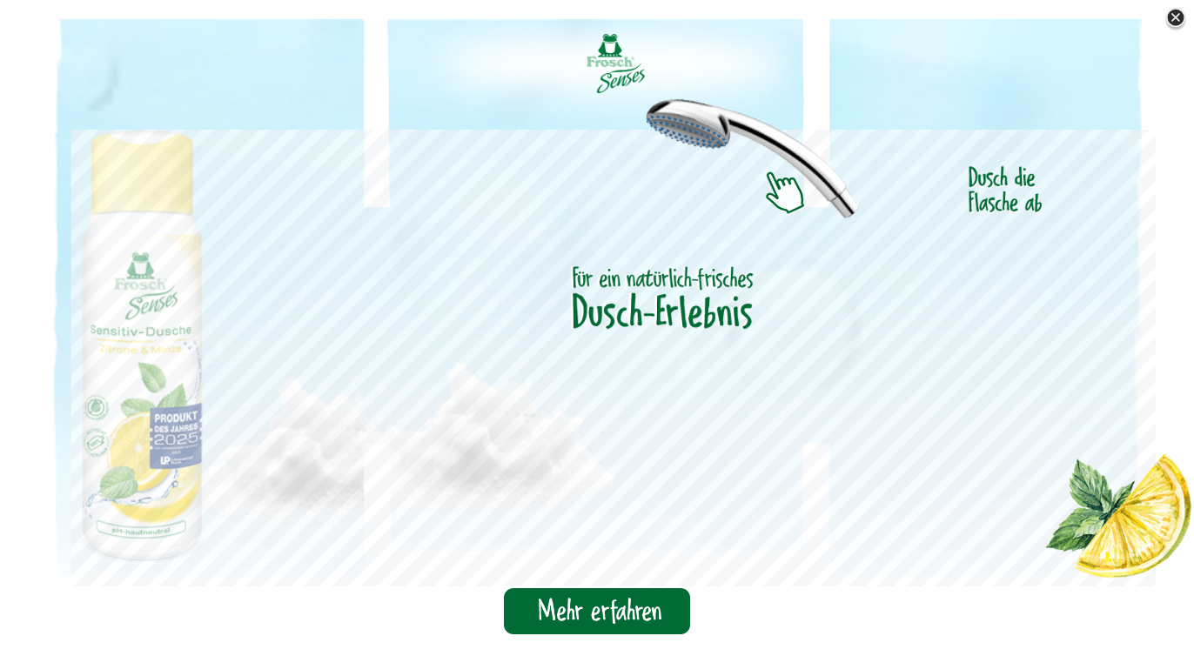
click at [1171, 25] on img at bounding box center [1175, 18] width 26 height 26
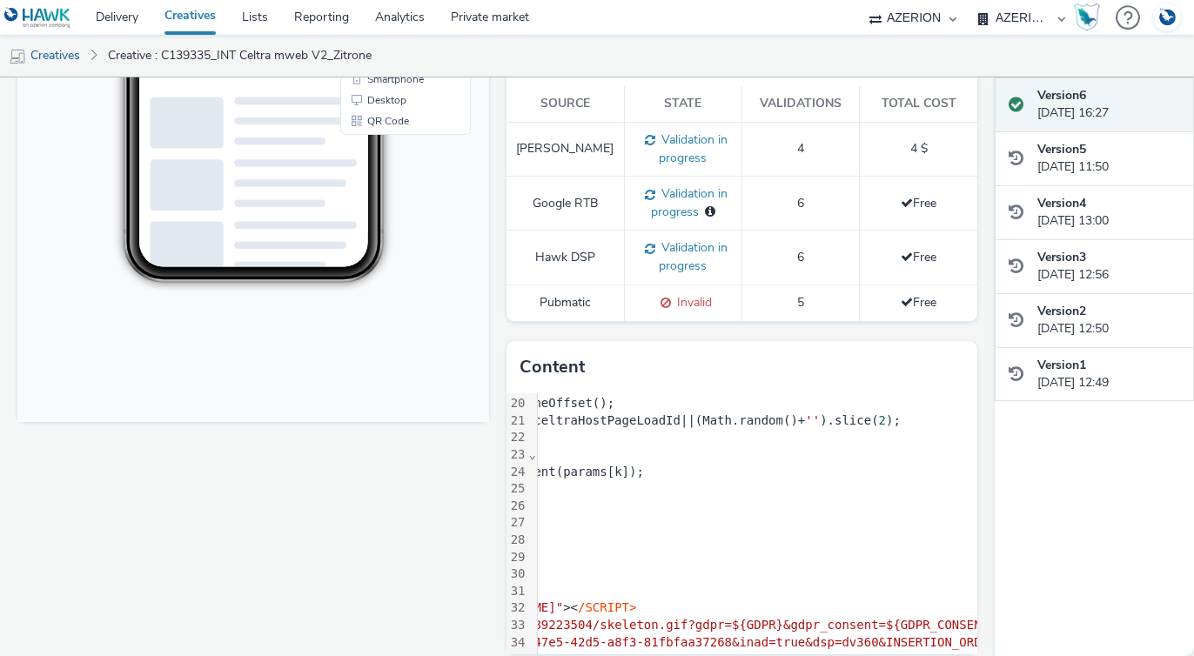
scroll to position [325, 431]
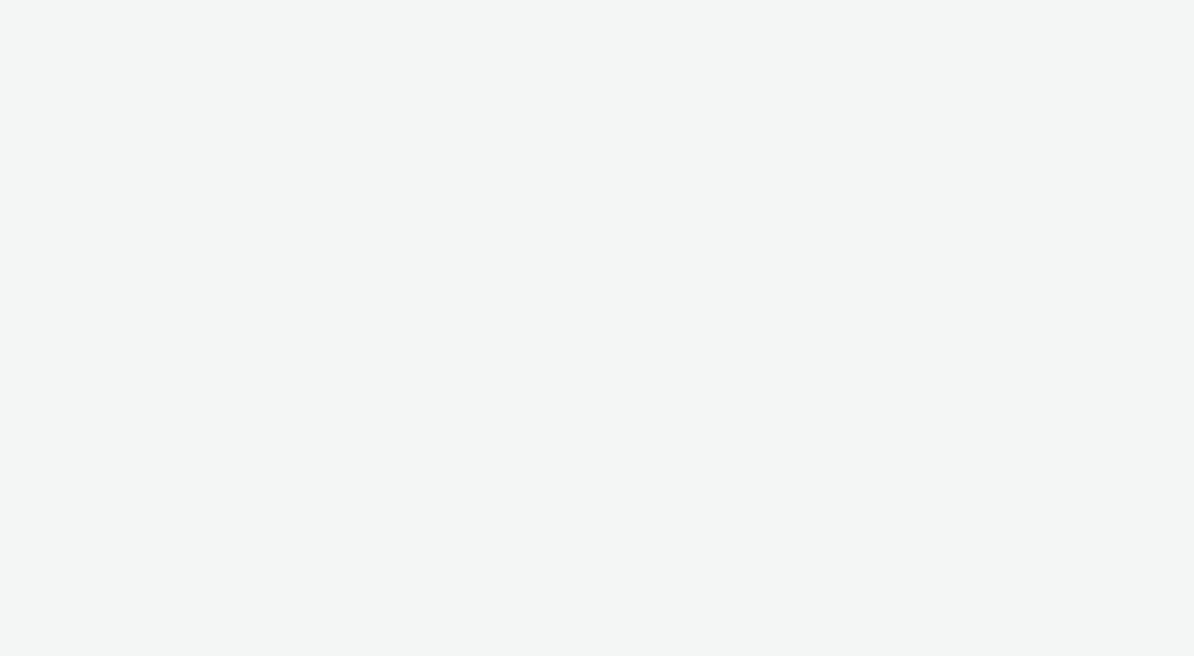
select select "b626f941-834b-427f-b453-0a2b95f57350"
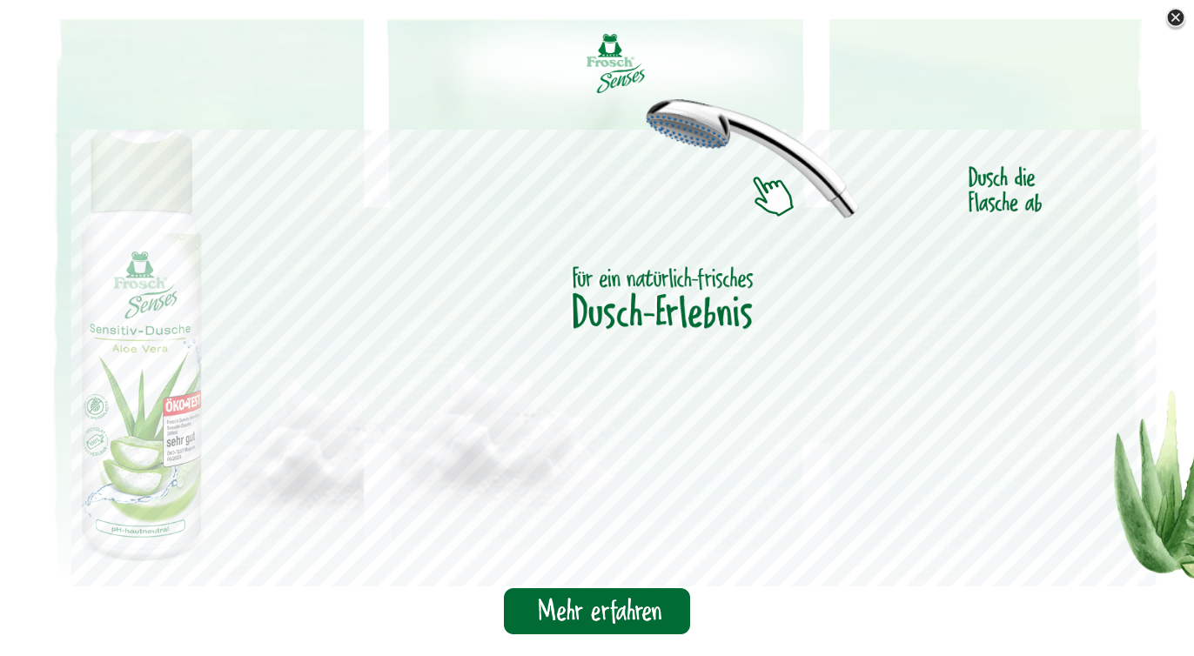
click at [1179, 19] on img at bounding box center [1175, 18] width 26 height 26
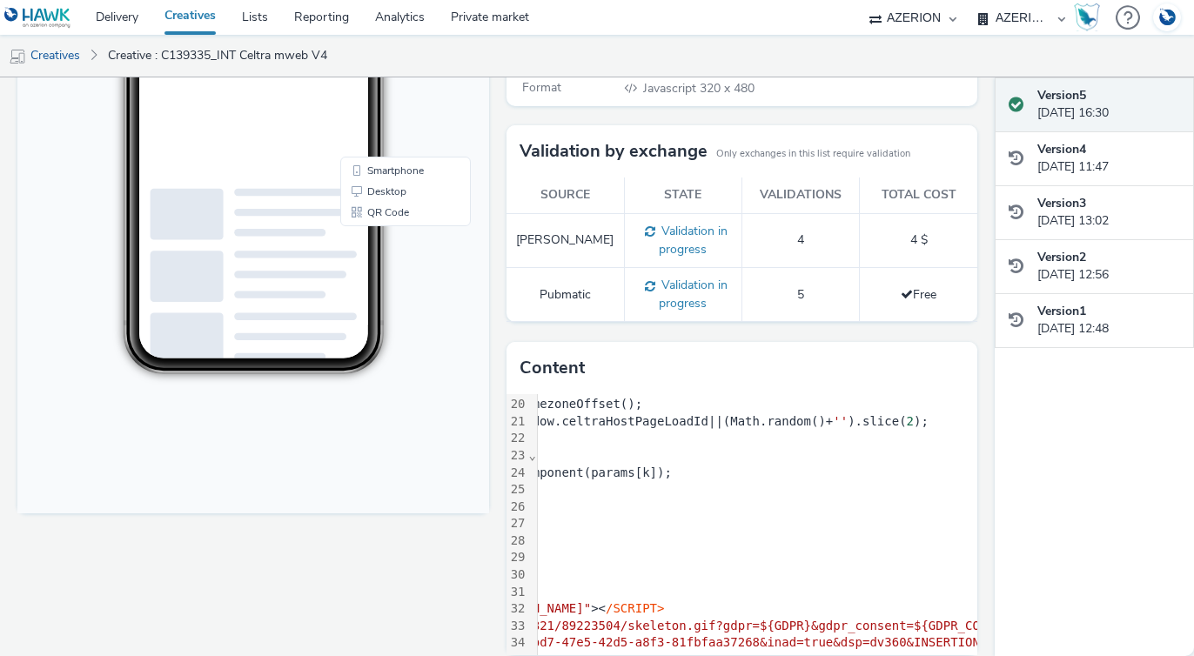
scroll to position [325, 411]
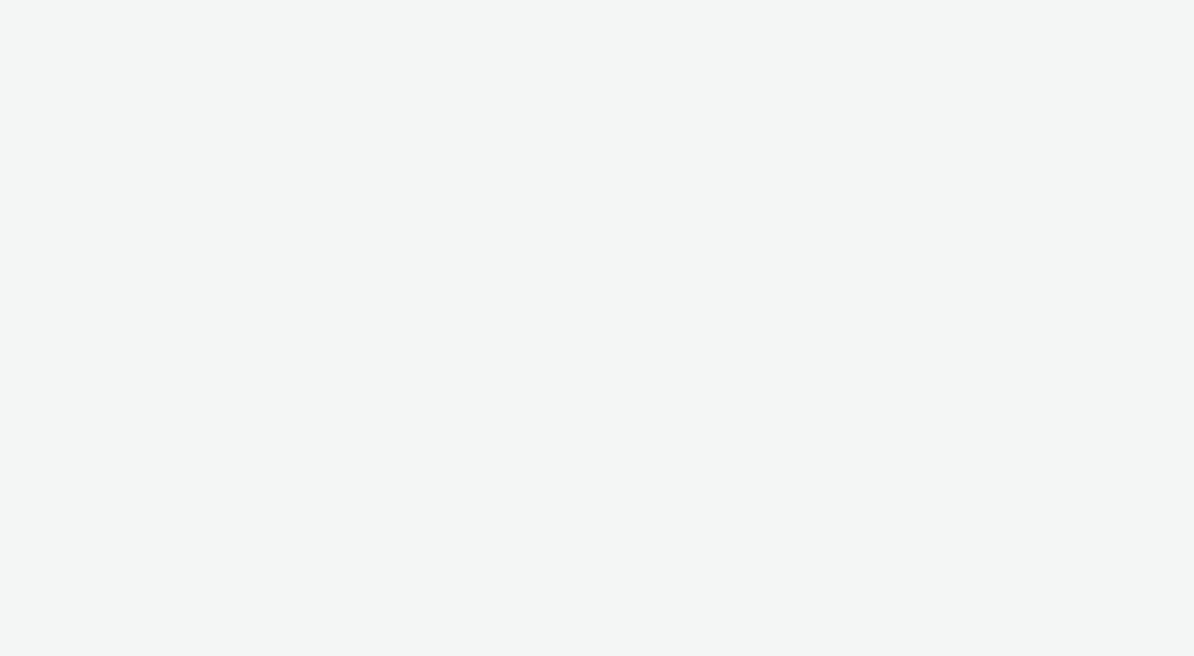
select select "b626f941-834b-427f-b453-0a2b95f57350"
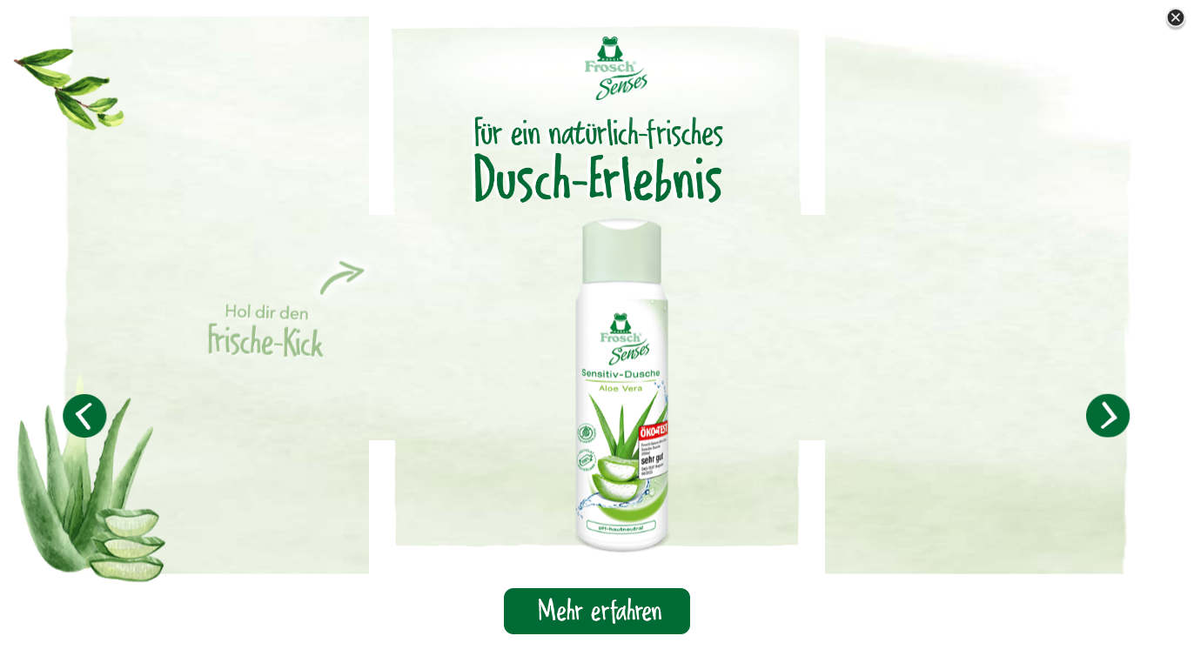
click at [1175, 21] on img at bounding box center [1175, 18] width 26 height 26
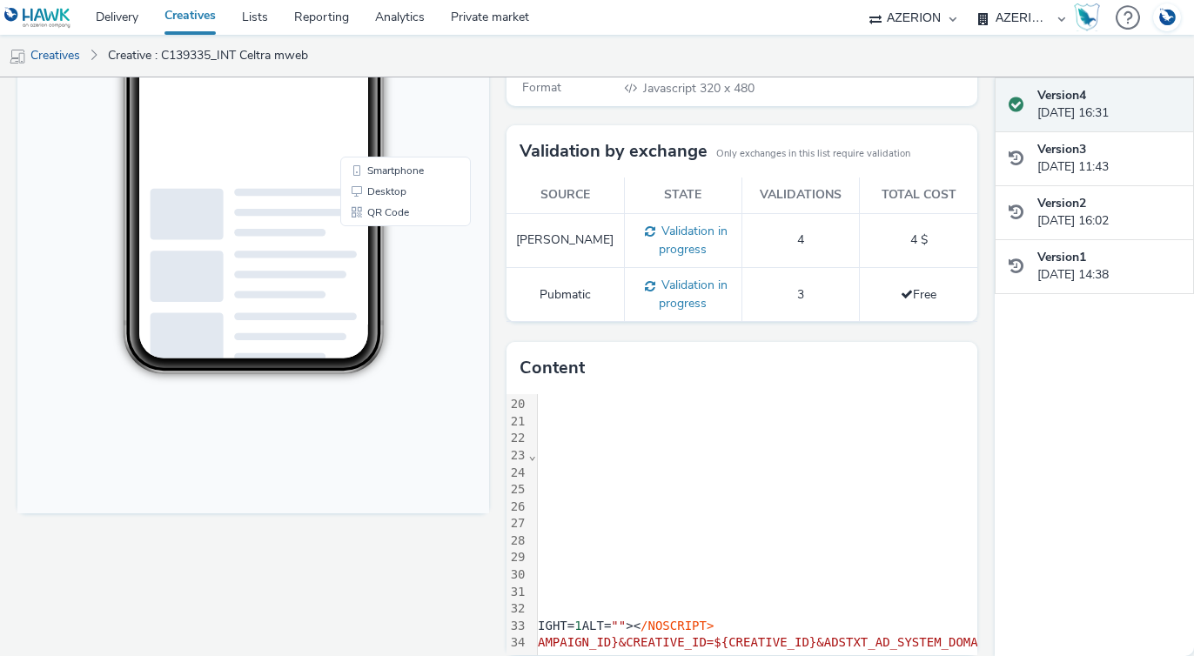
scroll to position [325, 1209]
